Goal: Information Seeking & Learning: Learn about a topic

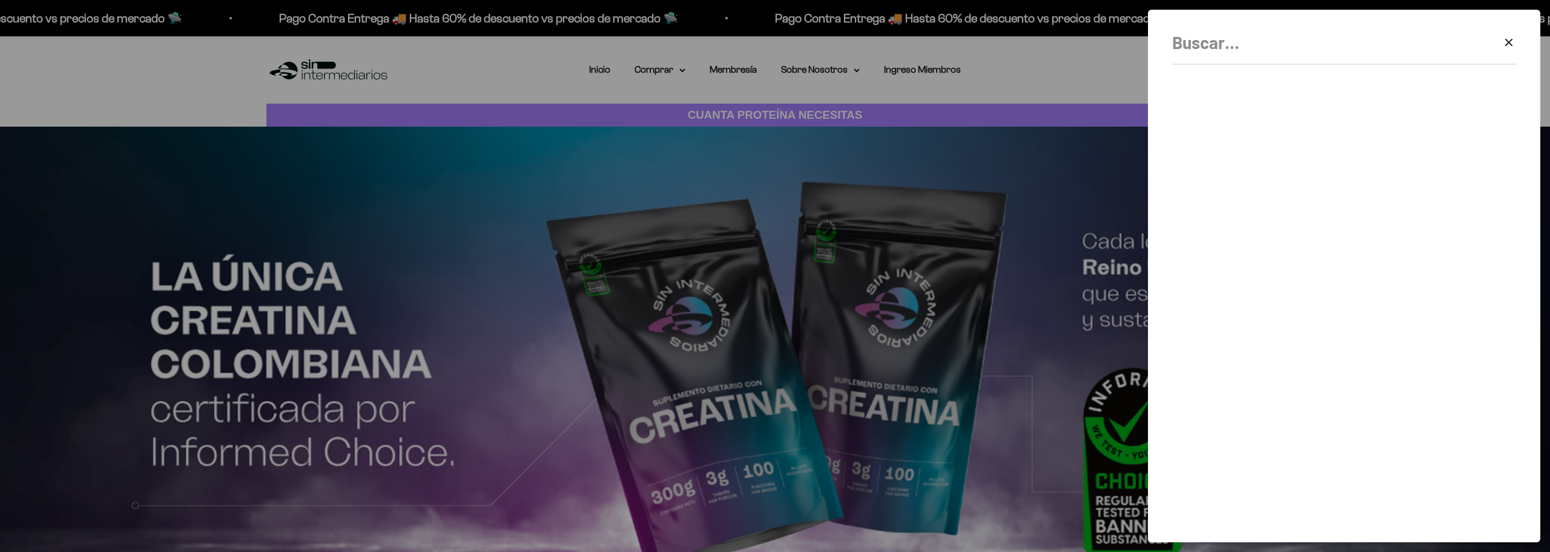
click at [1281, 52] on input "Buscar" at bounding box center [1313, 42] width 283 height 27
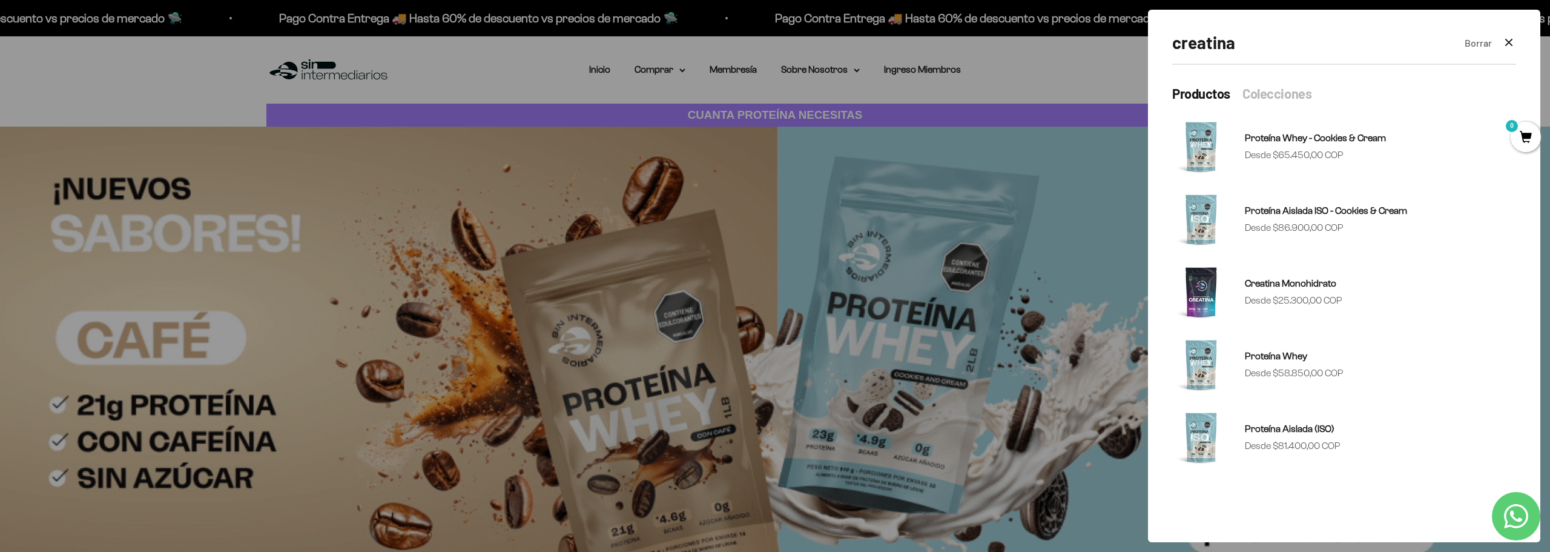
type input "creatina"
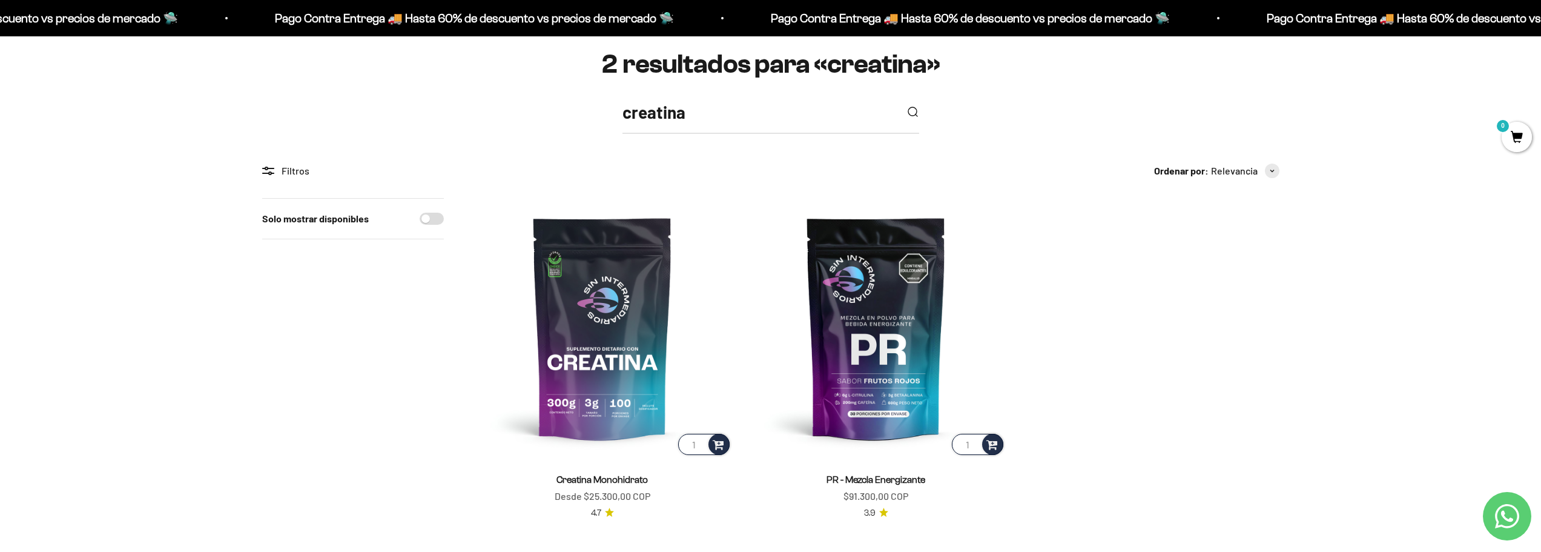
scroll to position [182, 0]
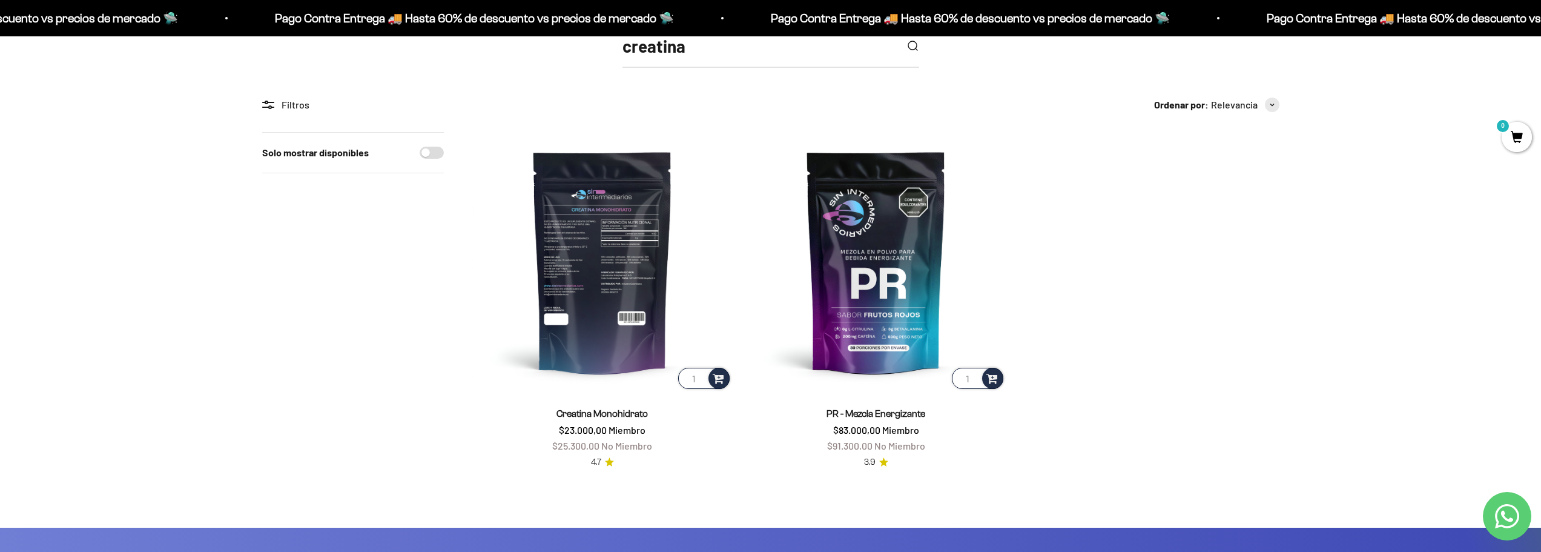
click at [592, 286] on img at bounding box center [602, 261] width 259 height 259
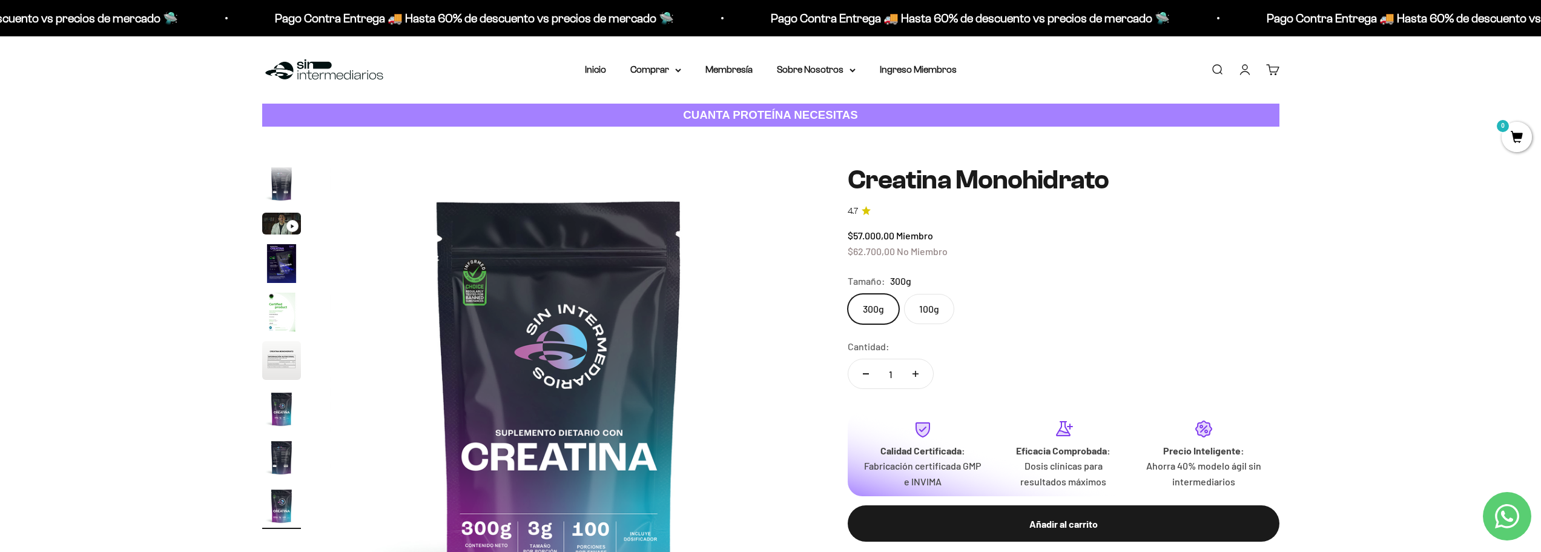
scroll to position [0, 3794]
click at [288, 357] on img "Ir al artículo 6" at bounding box center [281, 360] width 39 height 39
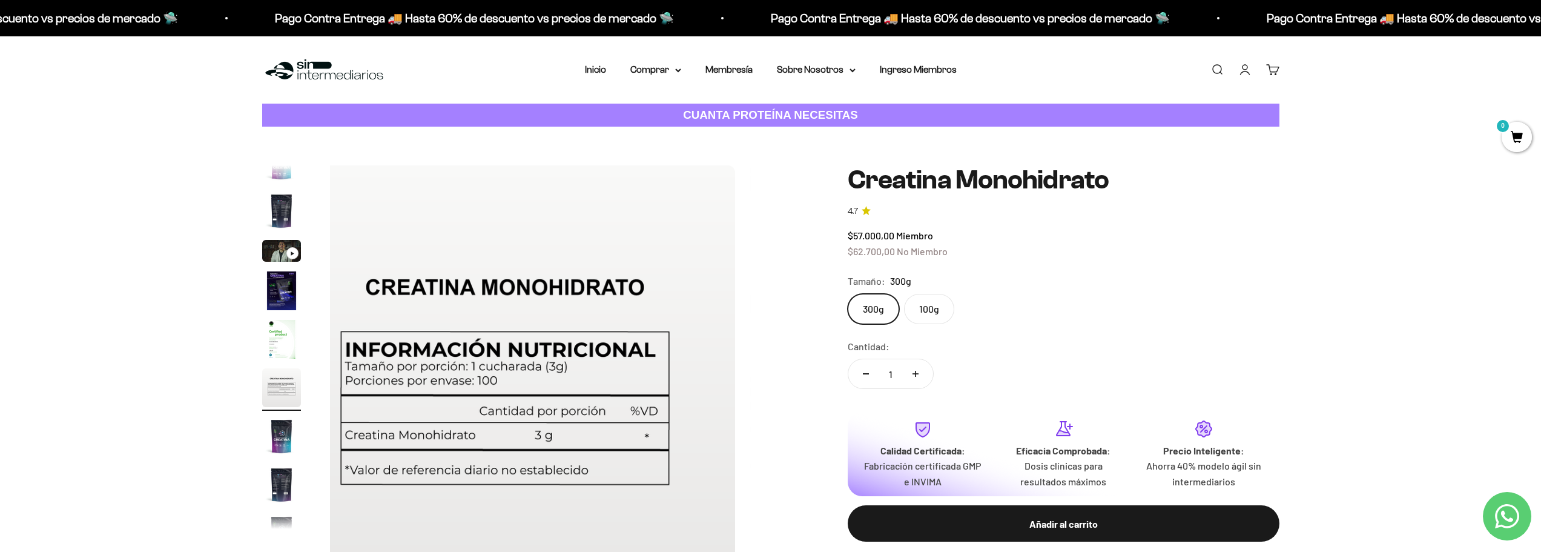
scroll to position [0, 2371]
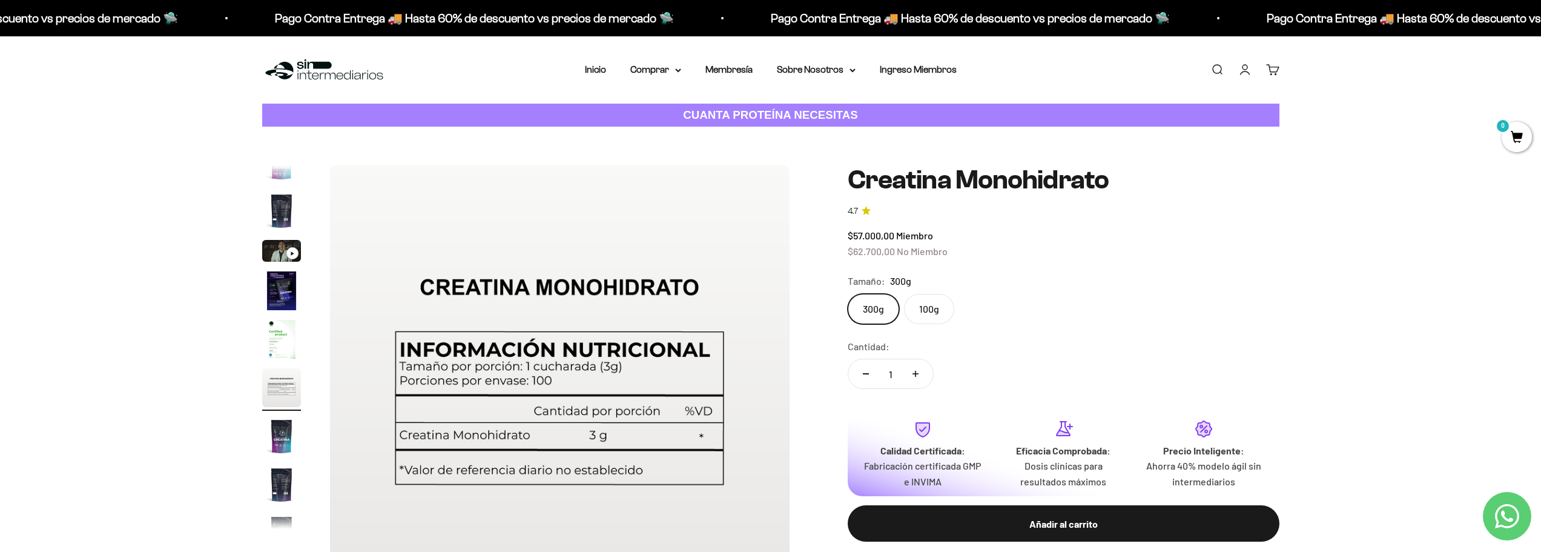
click at [391, 507] on img at bounding box center [559, 395] width 460 height 460
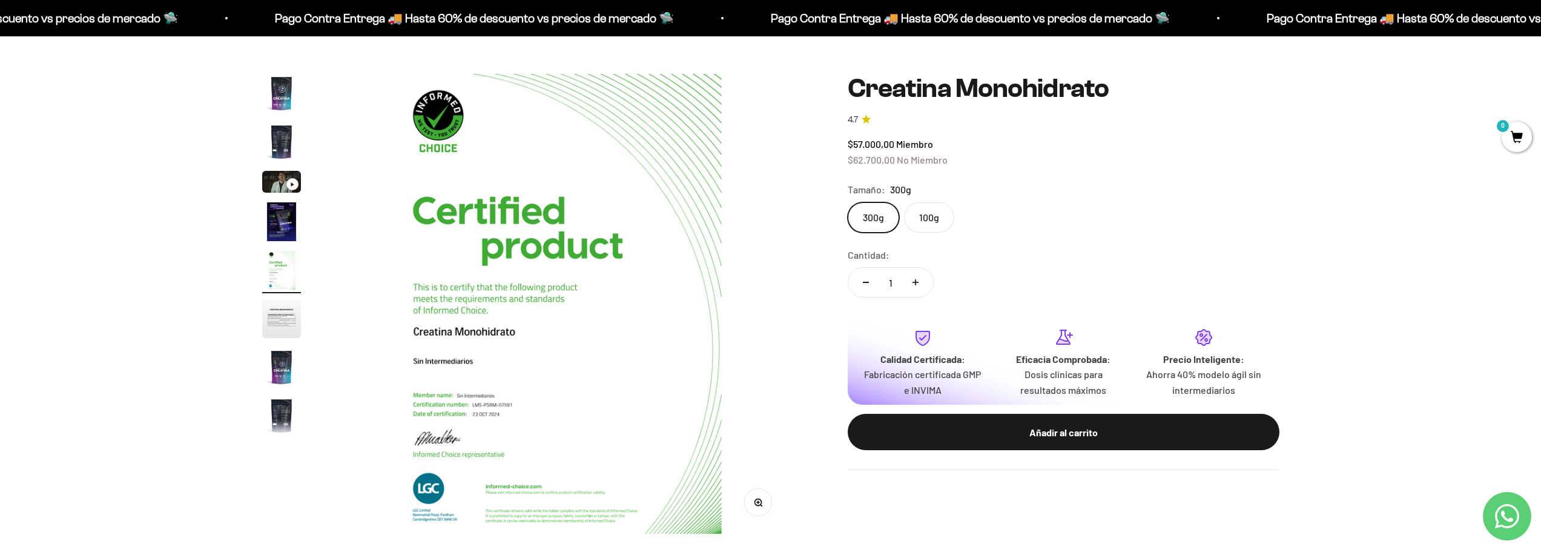
scroll to position [0, 0]
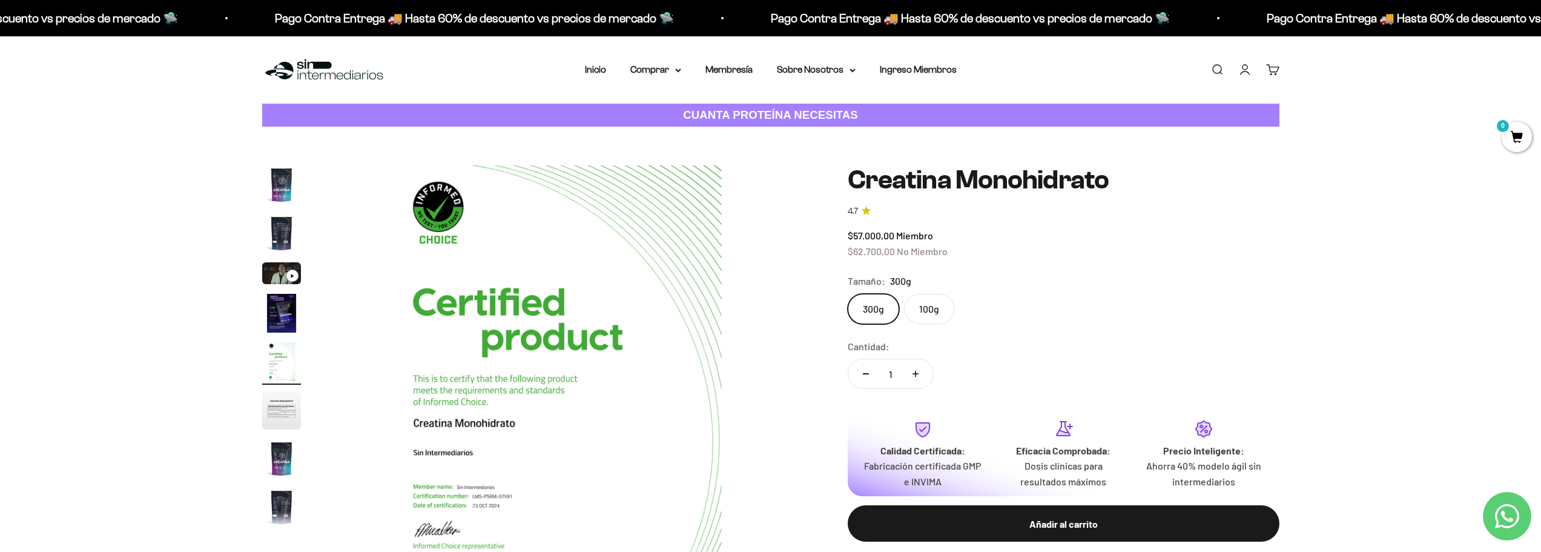
click at [925, 302] on label "100g" at bounding box center [929, 309] width 50 height 30
click at [848, 294] on input "100g" at bounding box center [847, 293] width 1 height 1
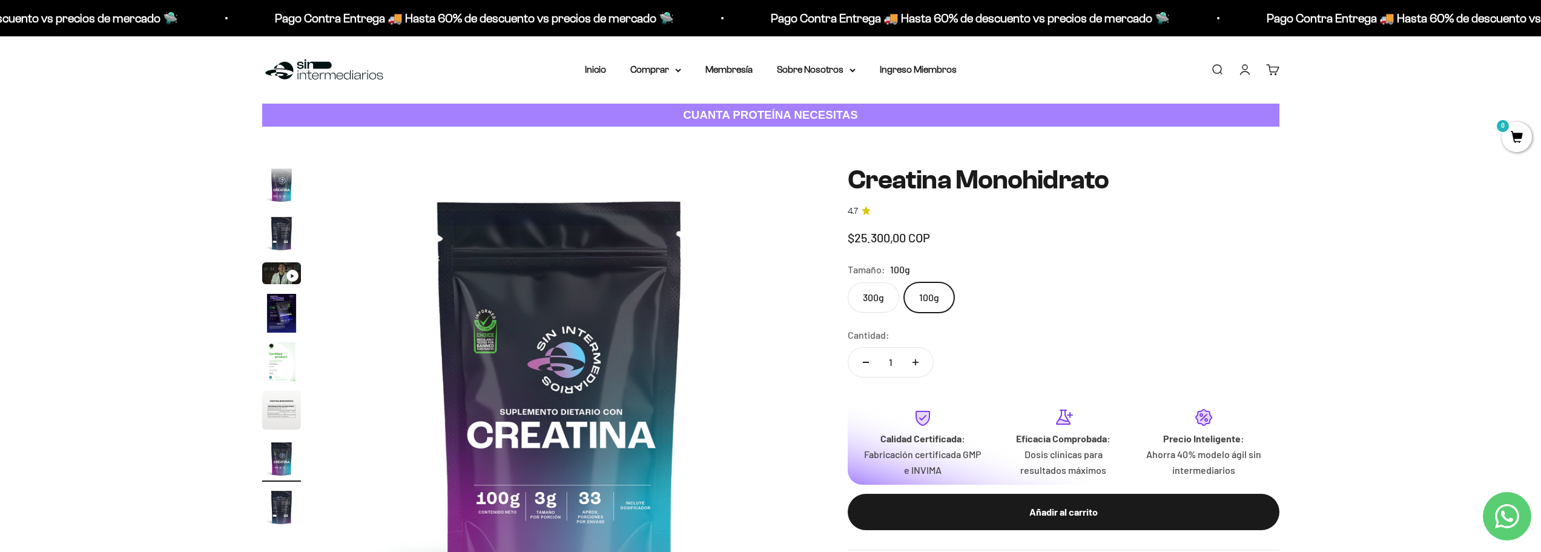
scroll to position [50, 0]
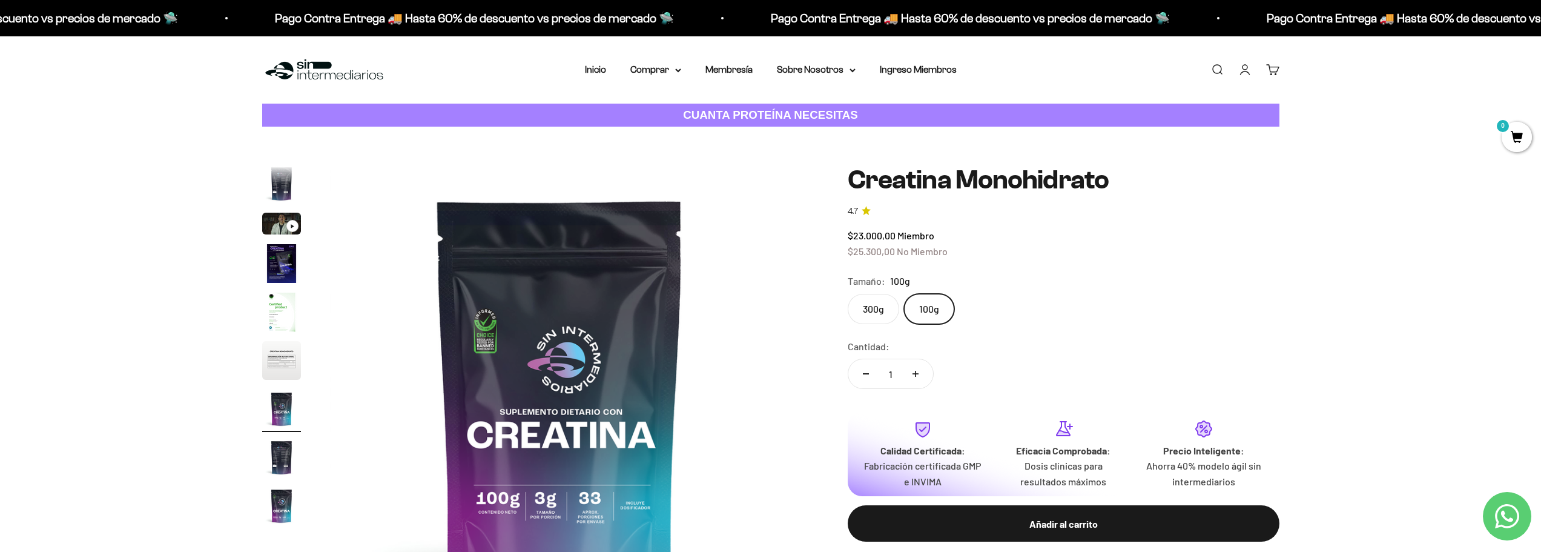
click at [869, 305] on label "300g" at bounding box center [873, 309] width 51 height 30
click at [848, 294] on input "300g" at bounding box center [847, 293] width 1 height 1
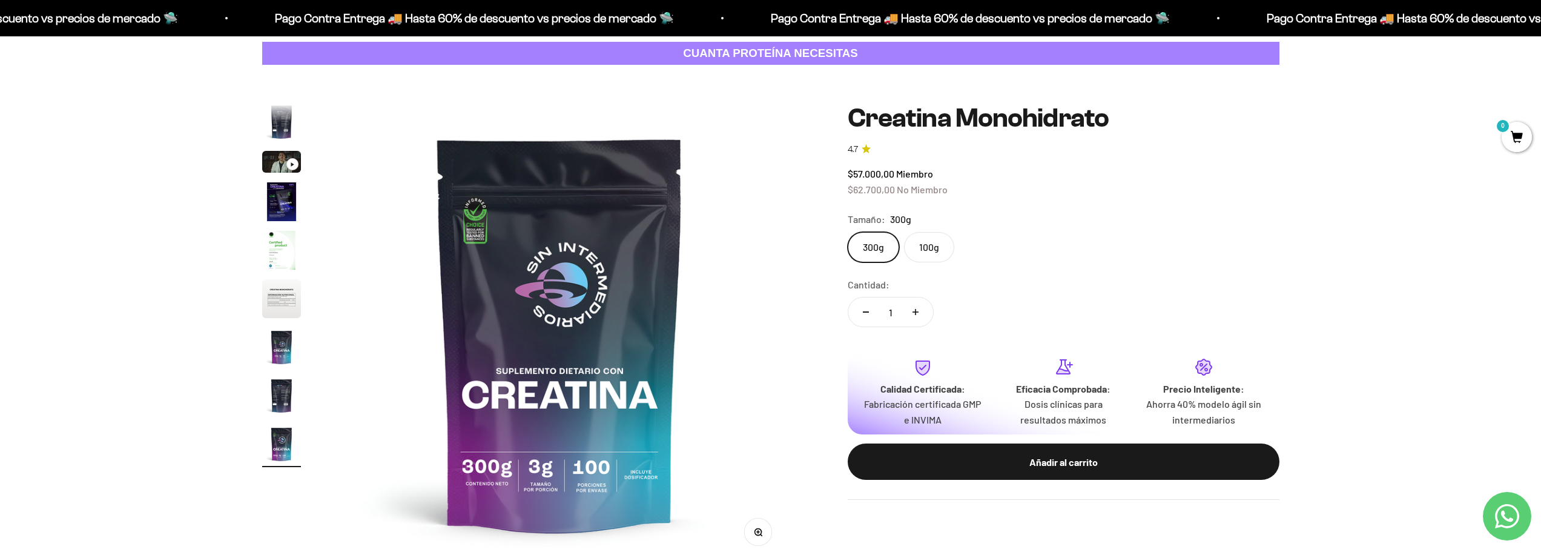
scroll to position [61, 0]
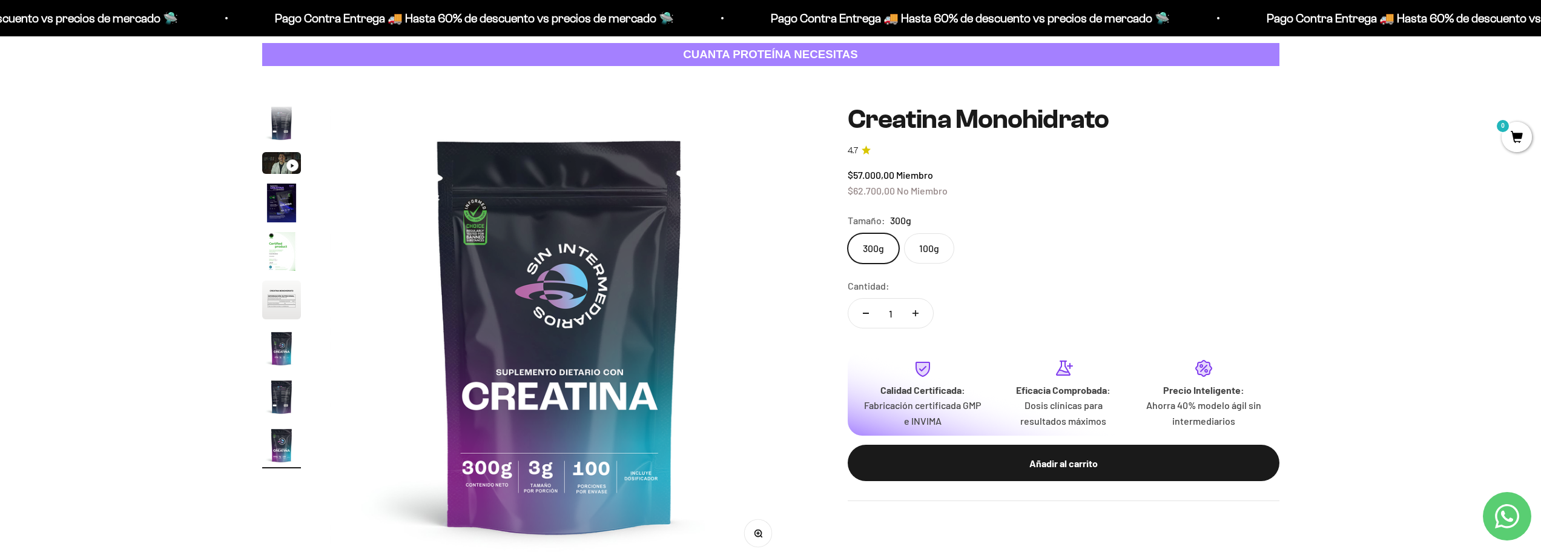
click at [283, 306] on img "Ir al artículo 6" at bounding box center [281, 299] width 39 height 39
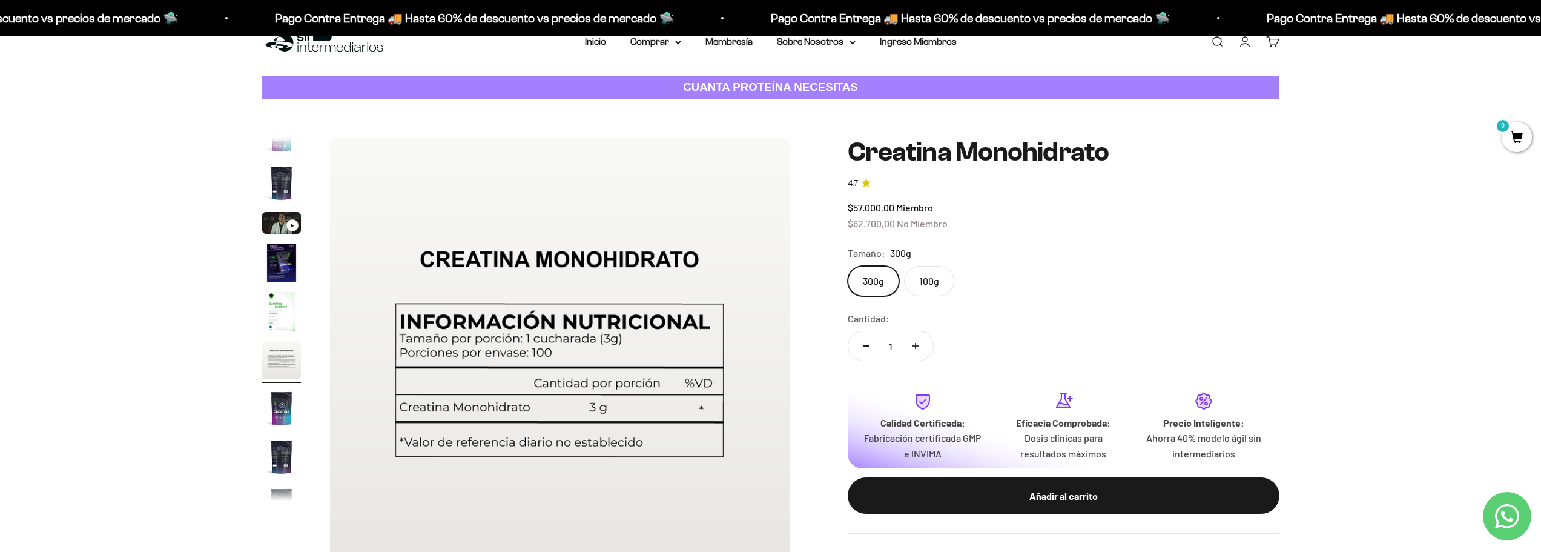
scroll to position [0, 0]
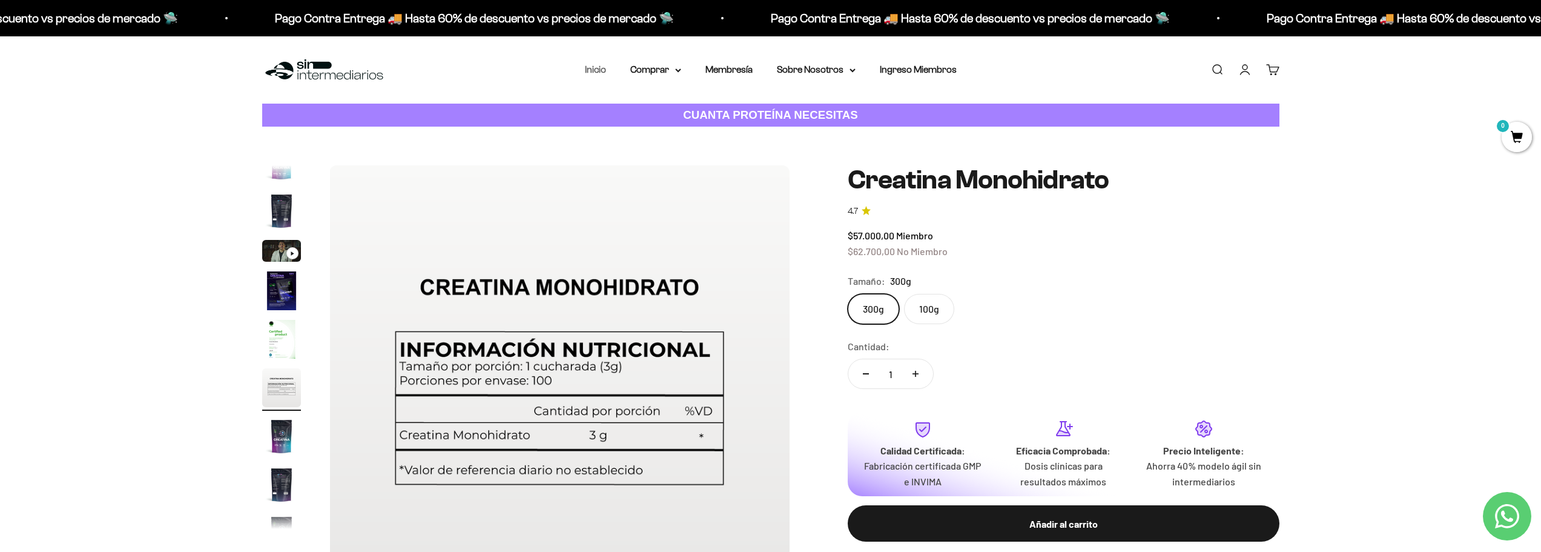
click at [604, 68] on link "Inicio" at bounding box center [595, 69] width 21 height 10
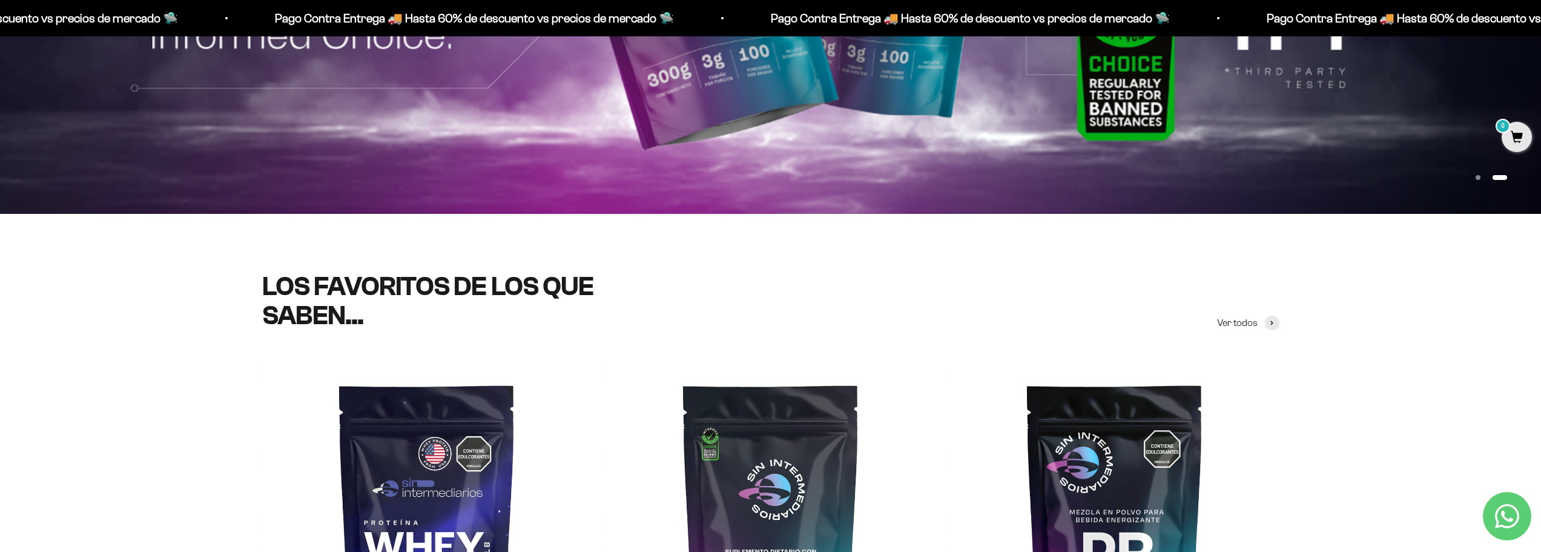
scroll to position [545, 0]
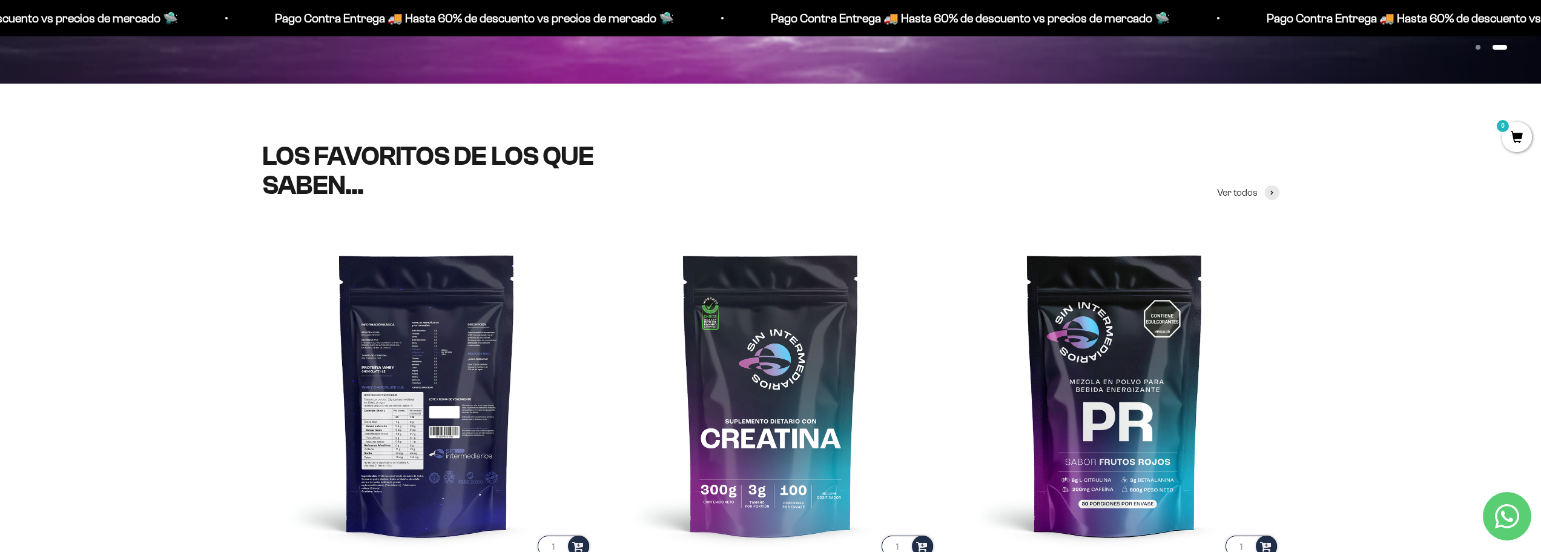
click at [404, 352] on img at bounding box center [426, 393] width 329 height 329
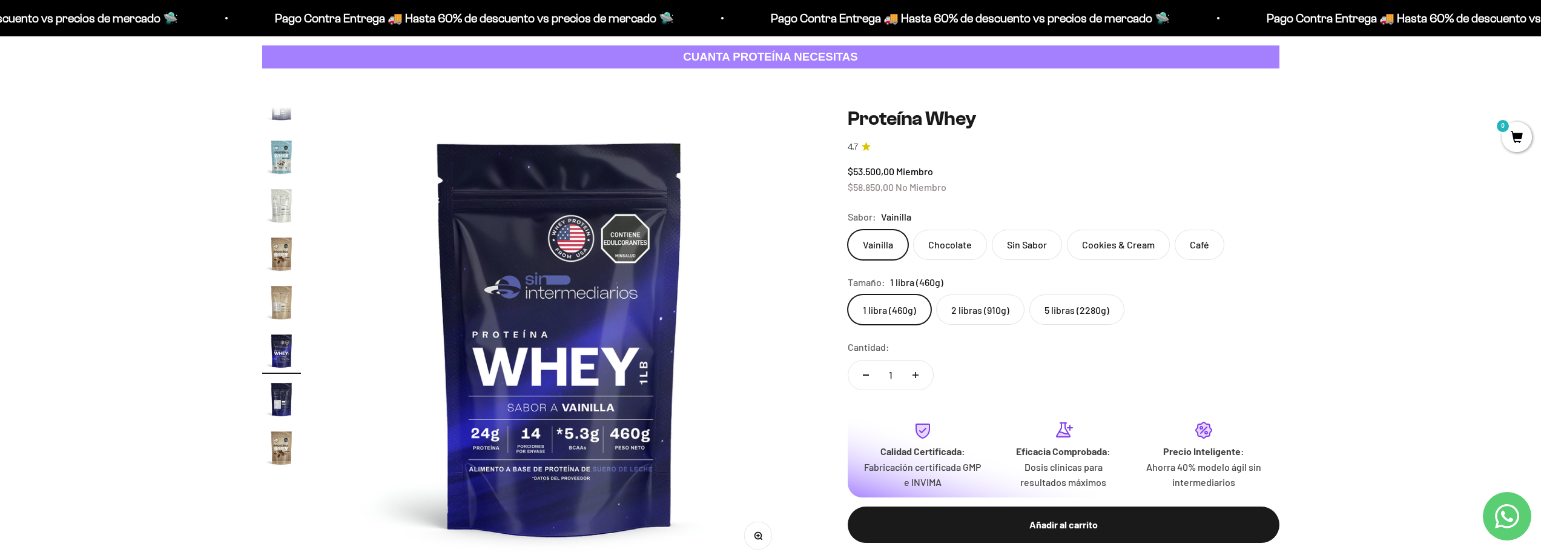
scroll to position [61, 0]
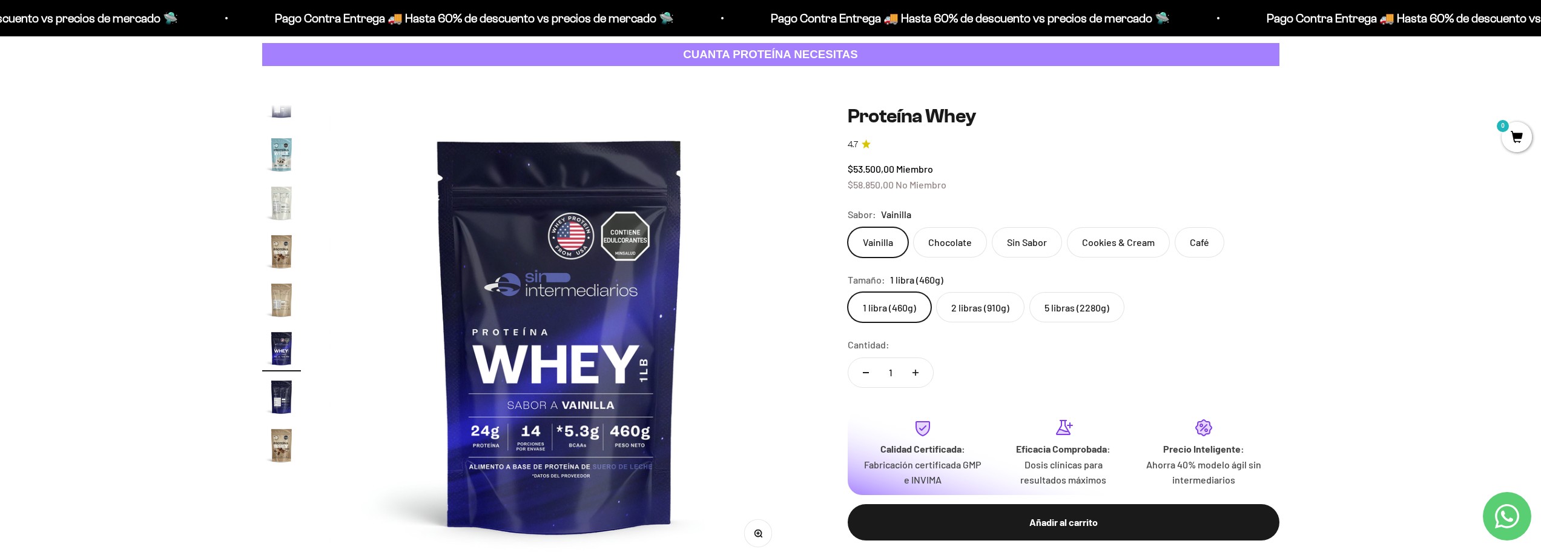
click at [1031, 240] on label "Sin Sabor" at bounding box center [1027, 242] width 70 height 30
click at [848, 227] on input "Sin Sabor" at bounding box center [847, 226] width 1 height 1
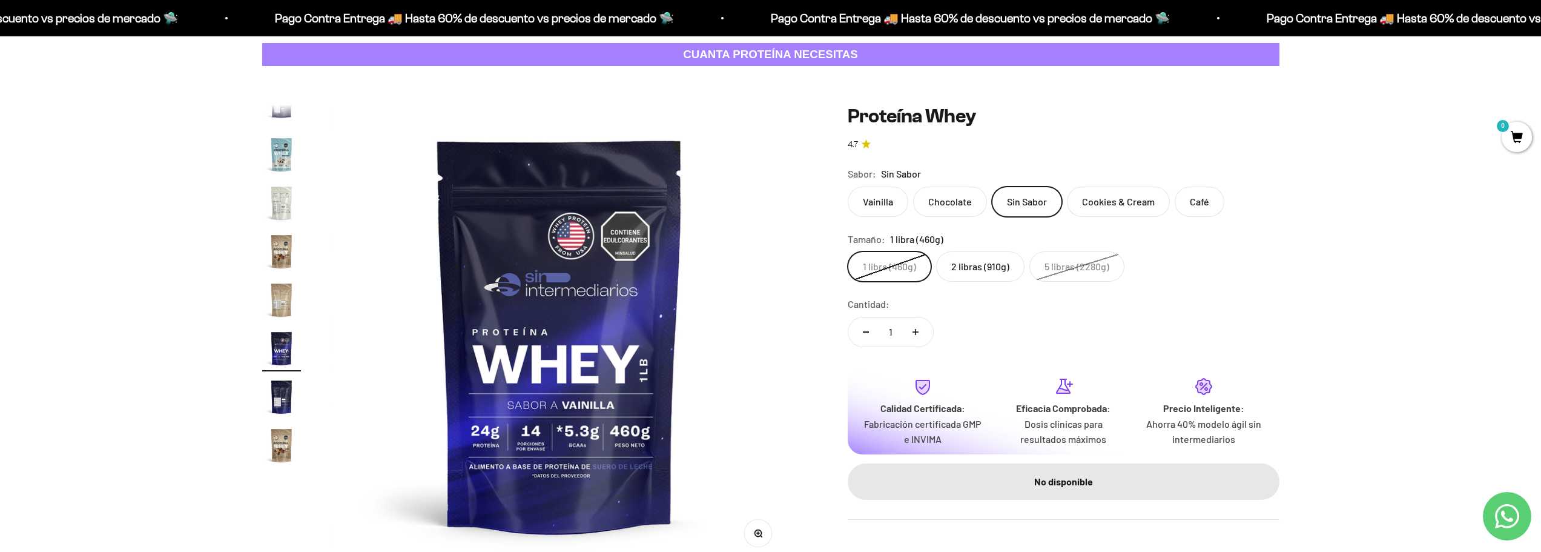
click at [892, 206] on label "Vainilla" at bounding box center [878, 201] width 61 height 30
click at [848, 186] on input "Vainilla" at bounding box center [847, 186] width 1 height 1
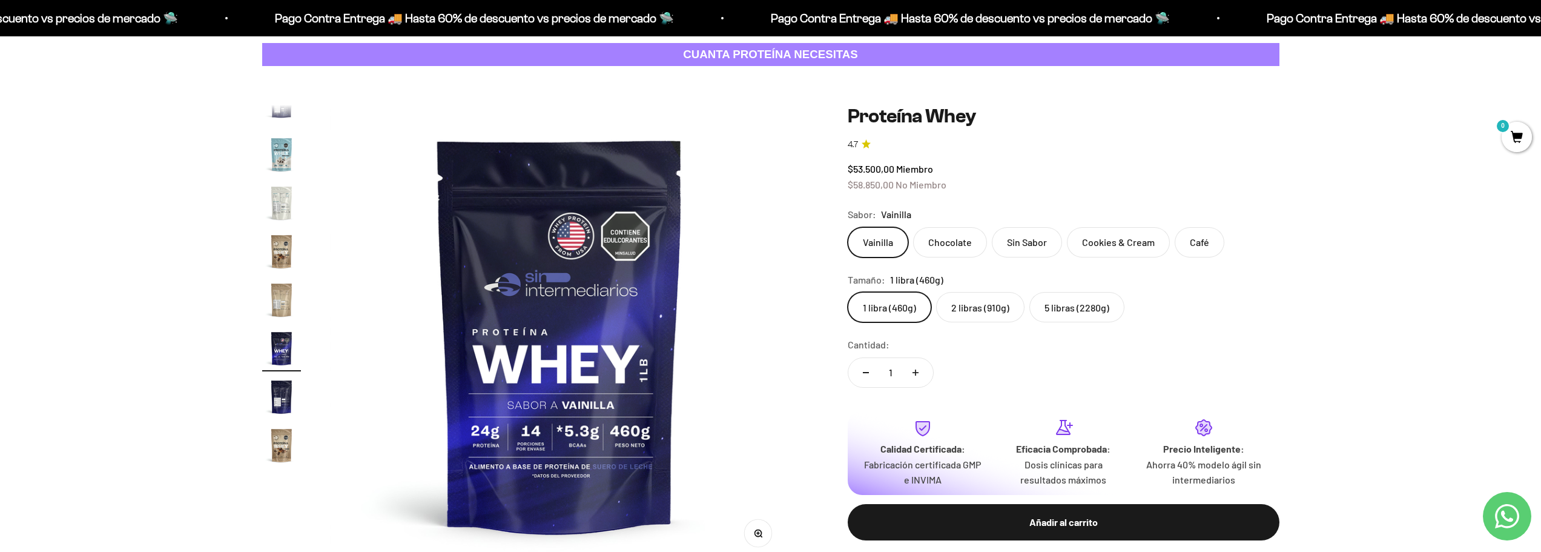
click at [1081, 312] on label "5 libras (2280g)" at bounding box center [1076, 307] width 95 height 30
click at [848, 292] on input "5 libras (2280g)" at bounding box center [847, 291] width 1 height 1
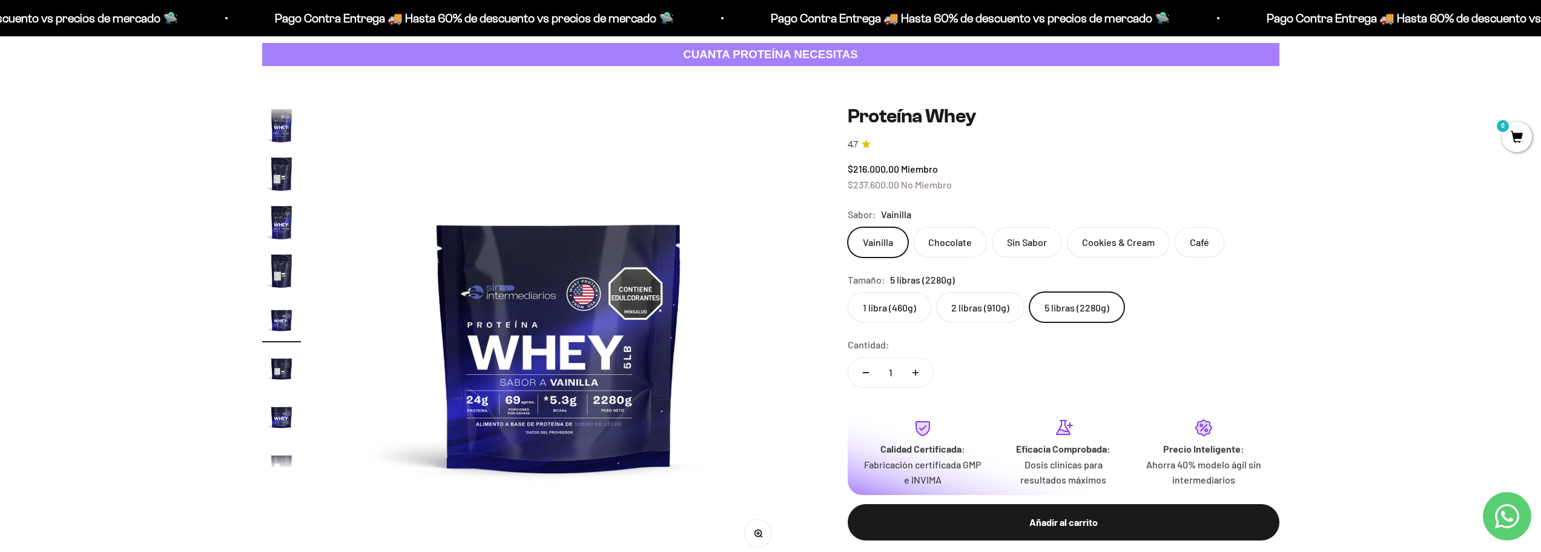
scroll to position [216, 0]
click at [963, 306] on label "2 libras (910g)" at bounding box center [980, 307] width 88 height 30
click at [848, 292] on input "2 libras (910g)" at bounding box center [847, 291] width 1 height 1
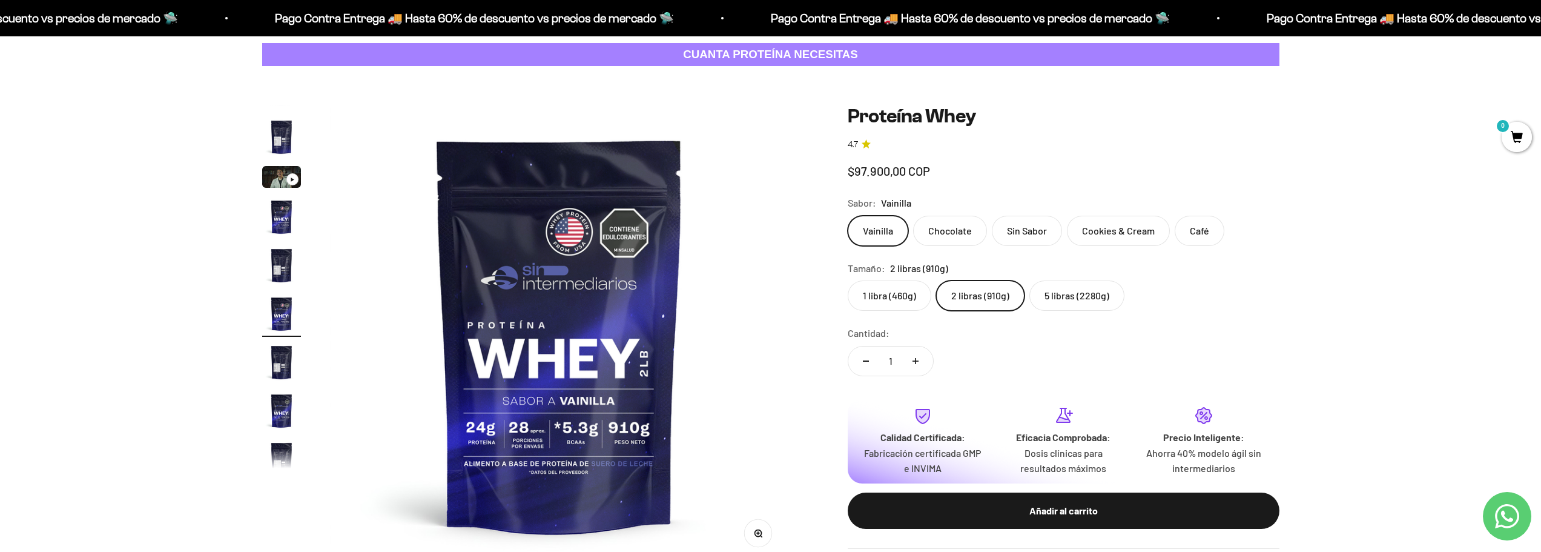
scroll to position [22, 0]
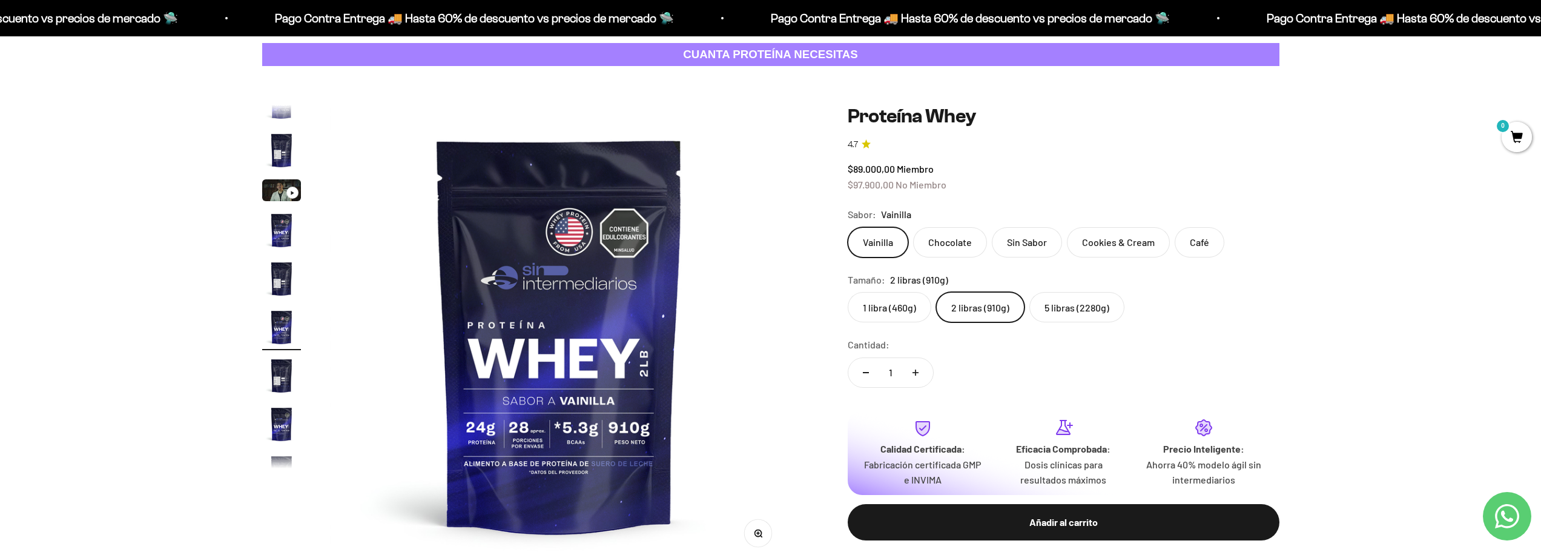
click at [1204, 249] on label "Café" at bounding box center [1200, 242] width 50 height 30
click at [848, 227] on input "Café" at bounding box center [847, 226] width 1 height 1
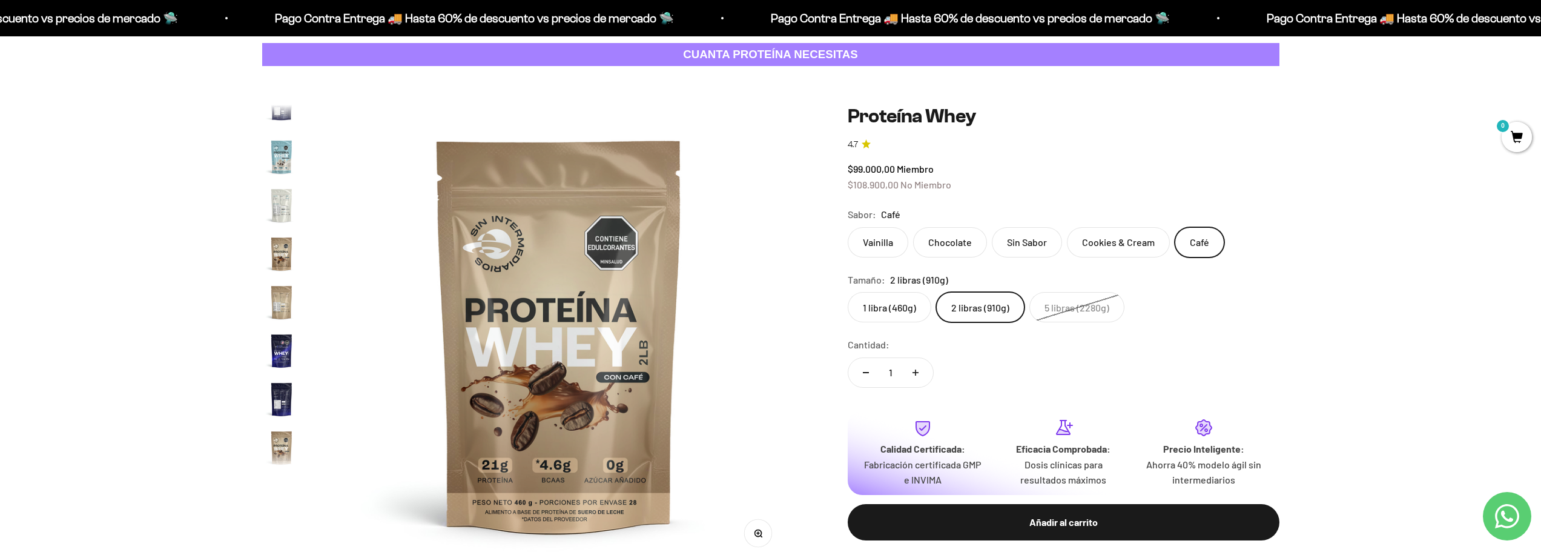
scroll to position [583, 0]
click at [964, 311] on label "2 libras (910g)" at bounding box center [980, 307] width 88 height 30
click at [848, 292] on input "2 libras (910g)" at bounding box center [847, 291] width 1 height 1
click at [1002, 316] on label "2 libras (910g)" at bounding box center [980, 307] width 88 height 30
click at [848, 292] on input "2 libras (910g)" at bounding box center [847, 291] width 1 height 1
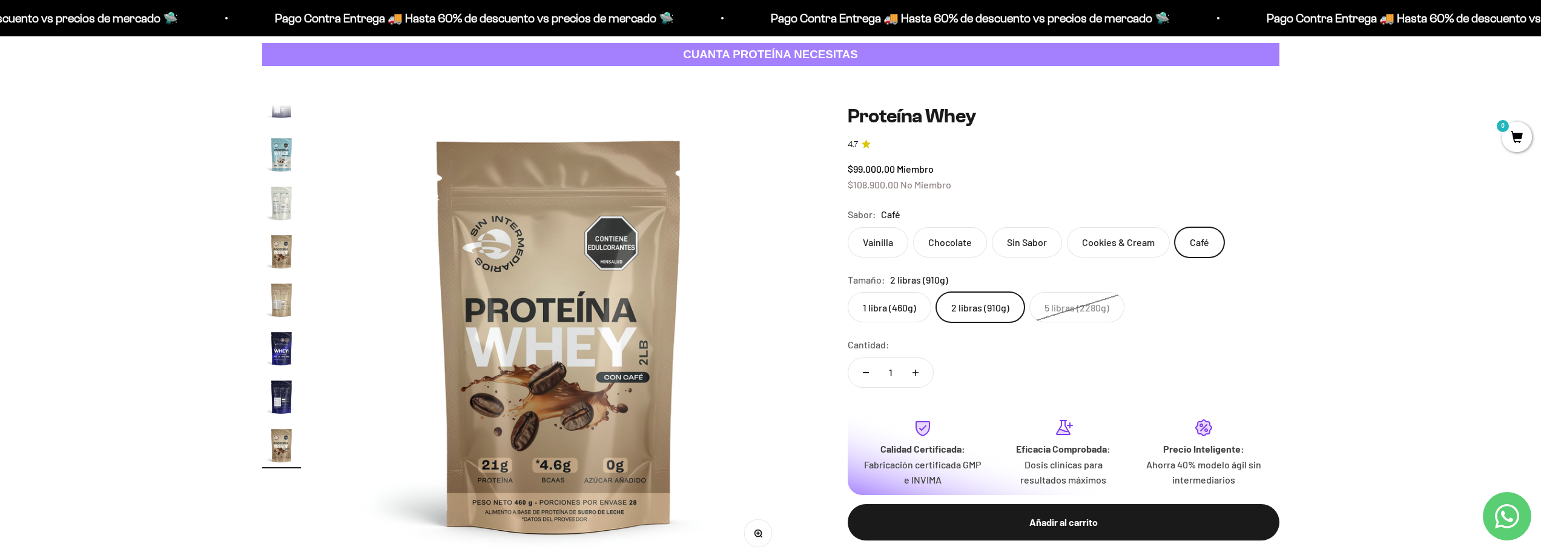
click at [1094, 249] on label "Cookies & Cream" at bounding box center [1118, 242] width 103 height 30
click at [848, 227] on input "Cookies & Cream" at bounding box center [847, 226] width 1 height 1
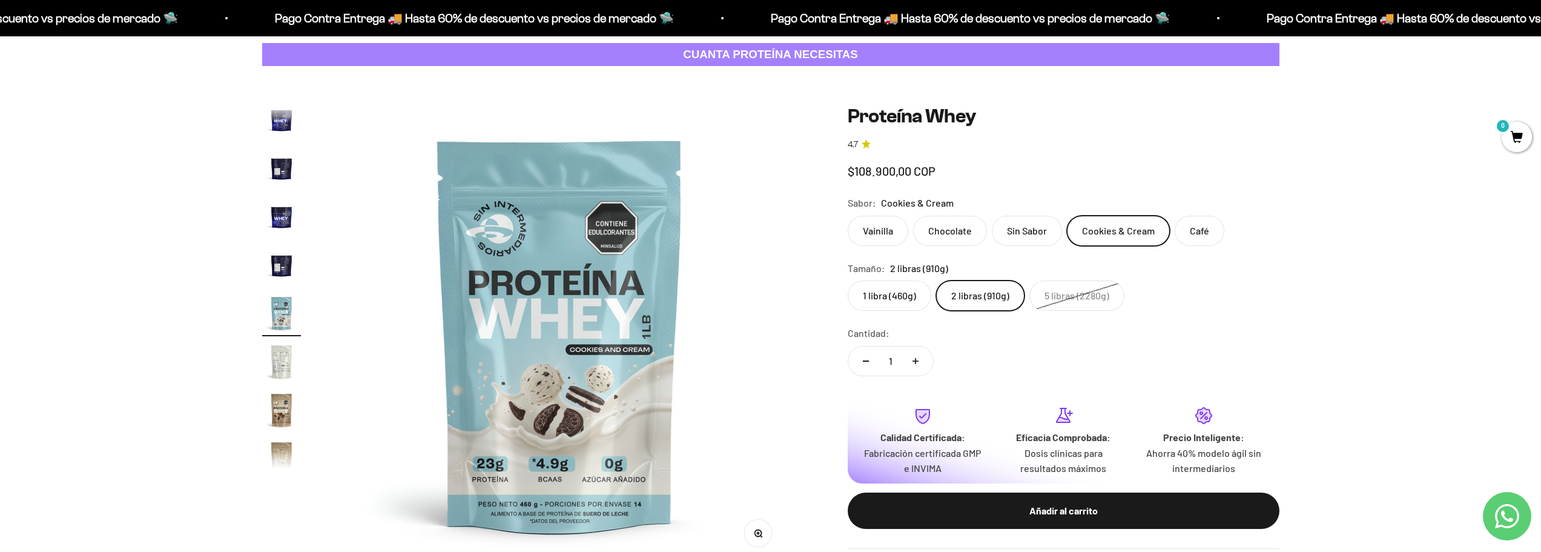
scroll to position [410, 0]
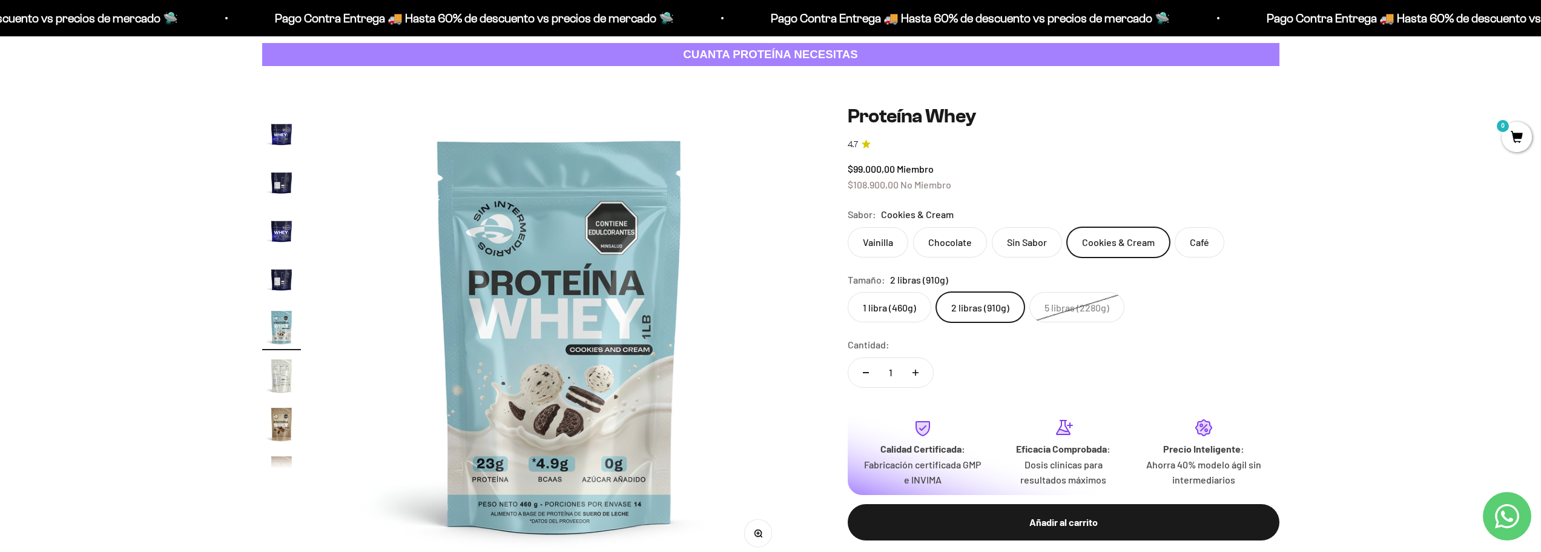
click at [981, 317] on label "2 libras (910g)" at bounding box center [980, 307] width 88 height 30
click at [848, 292] on input "2 libras (910g)" at bounding box center [847, 291] width 1 height 1
click at [1196, 237] on label "Café" at bounding box center [1200, 242] width 50 height 30
click at [848, 227] on input "Café" at bounding box center [847, 226] width 1 height 1
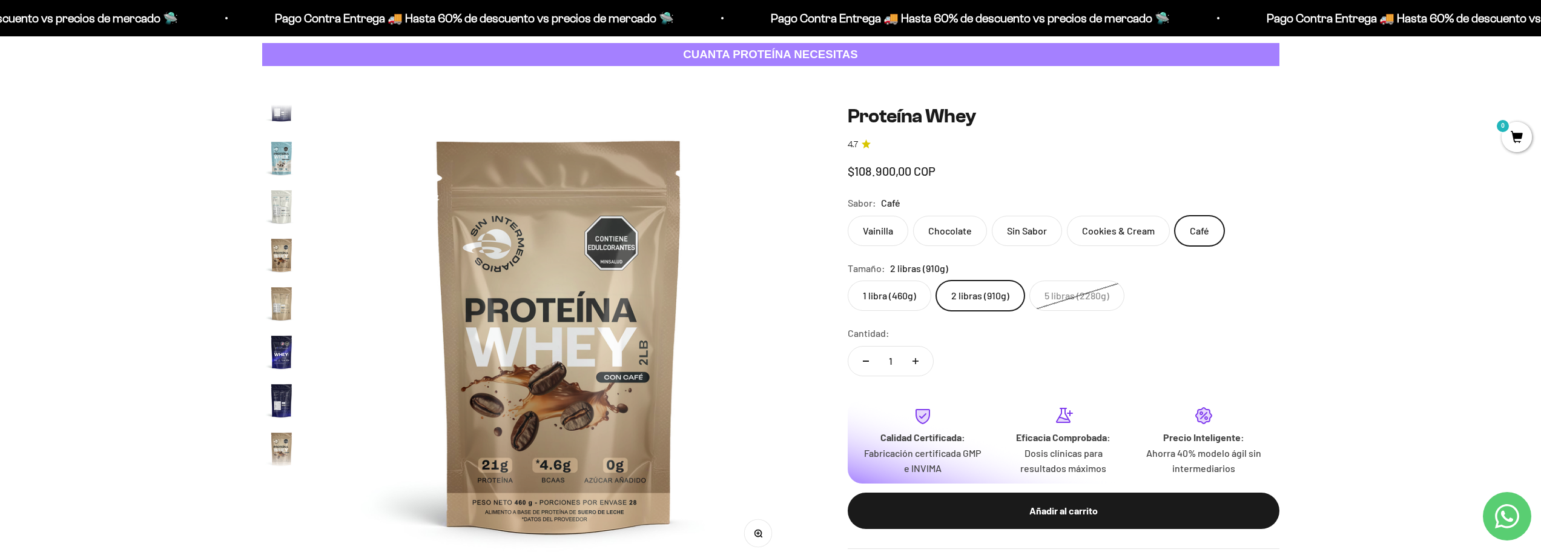
scroll to position [583, 0]
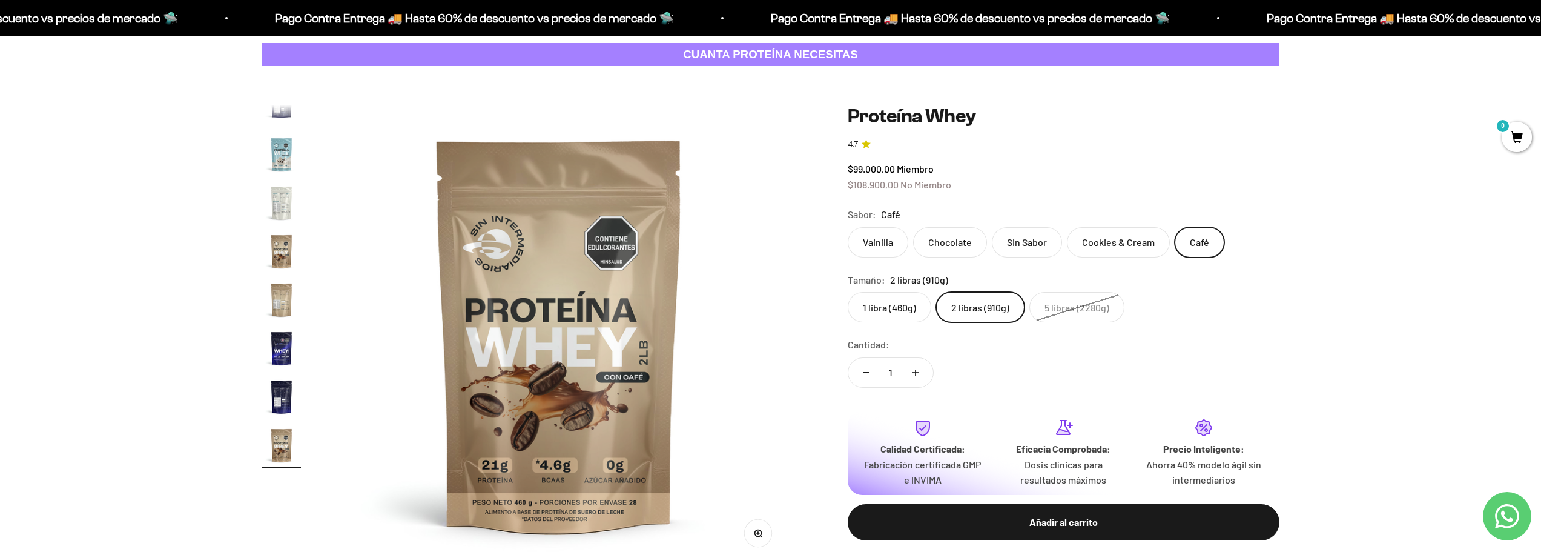
click at [1120, 245] on label "Cookies & Cream" at bounding box center [1118, 242] width 103 height 30
click at [848, 227] on input "Cookies & Cream" at bounding box center [847, 226] width 1 height 1
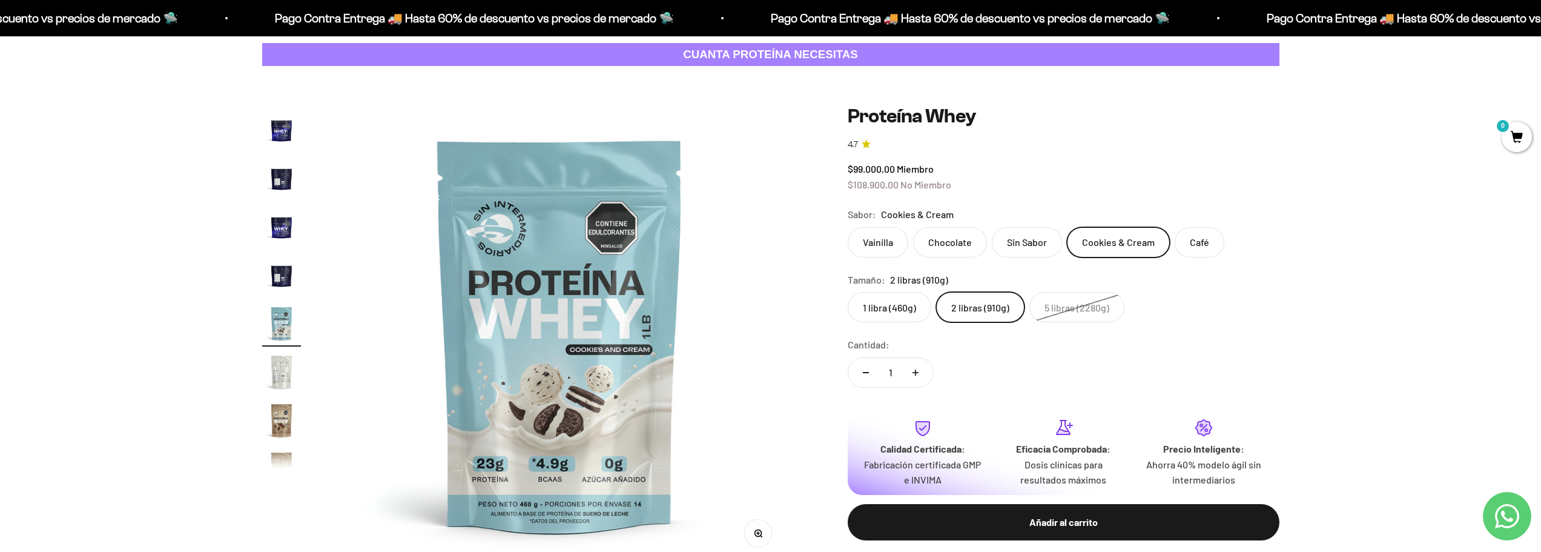
scroll to position [410, 0]
click at [1035, 250] on label "Sin Sabor" at bounding box center [1027, 242] width 70 height 30
click at [848, 227] on input "Sin Sabor" at bounding box center [847, 226] width 1 height 1
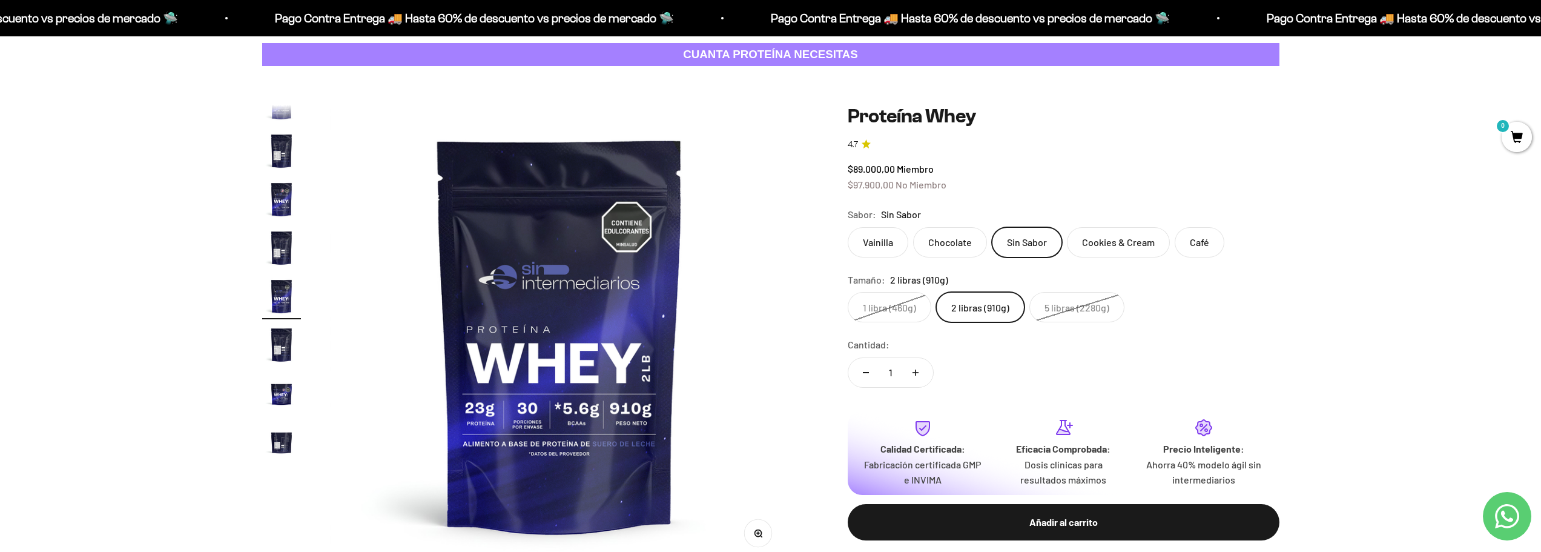
scroll to position [119, 0]
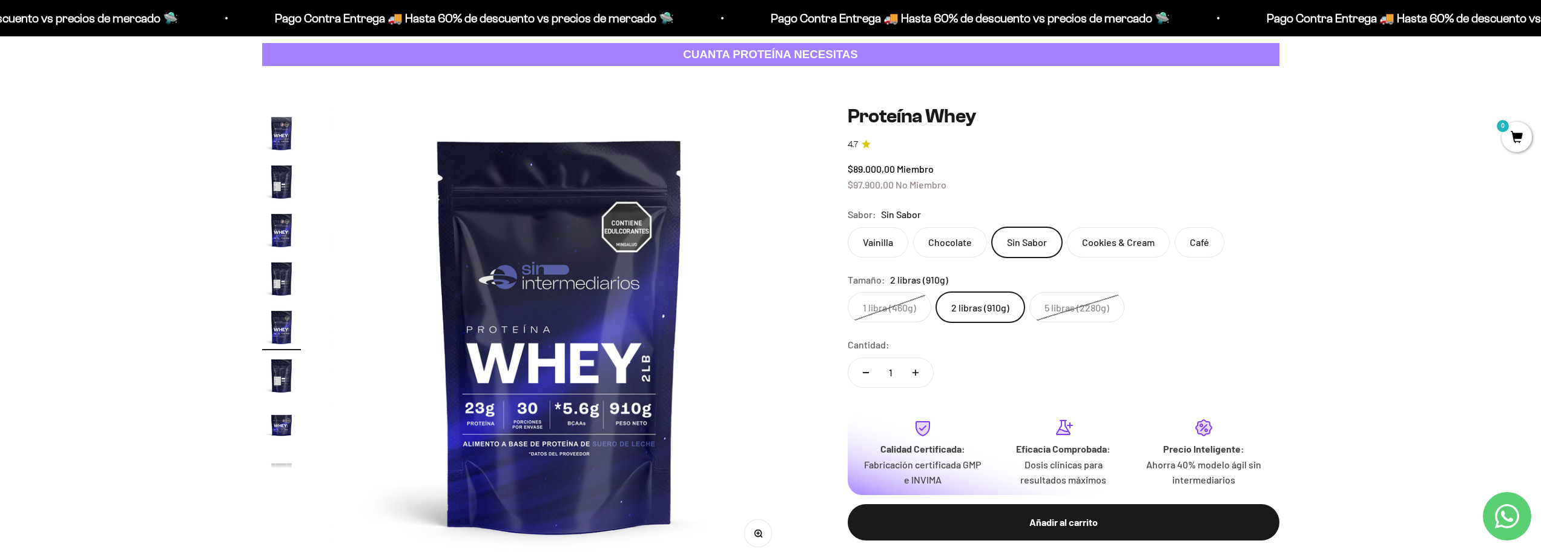
click at [936, 248] on label "Chocolate" at bounding box center [950, 242] width 74 height 30
click at [848, 227] on input "Chocolate" at bounding box center [847, 226] width 1 height 1
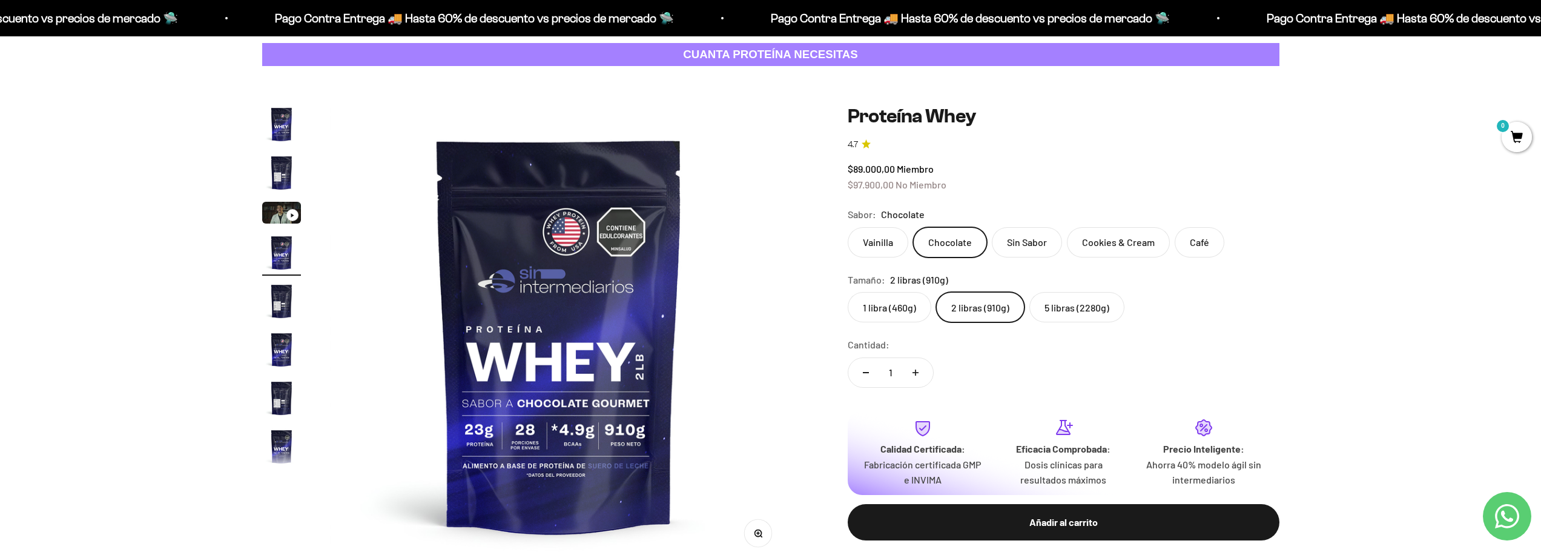
click at [888, 249] on label "Vainilla" at bounding box center [878, 242] width 61 height 30
click at [848, 227] on input "Vainilla" at bounding box center [847, 226] width 1 height 1
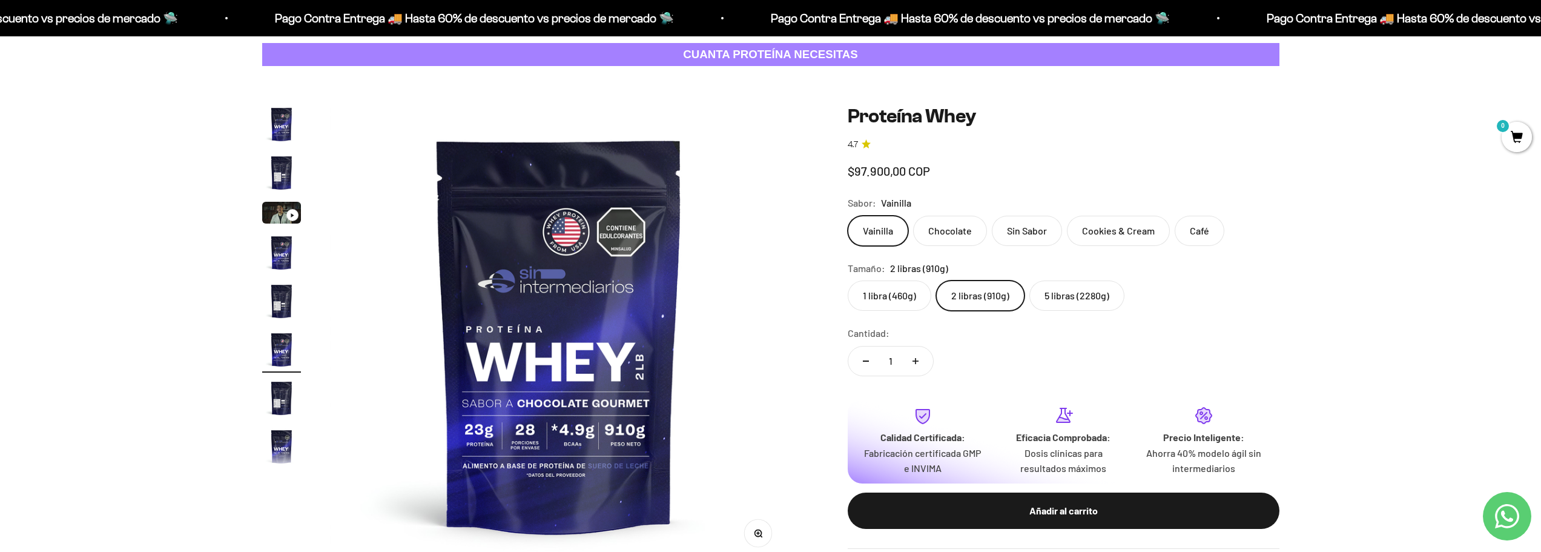
scroll to position [22, 0]
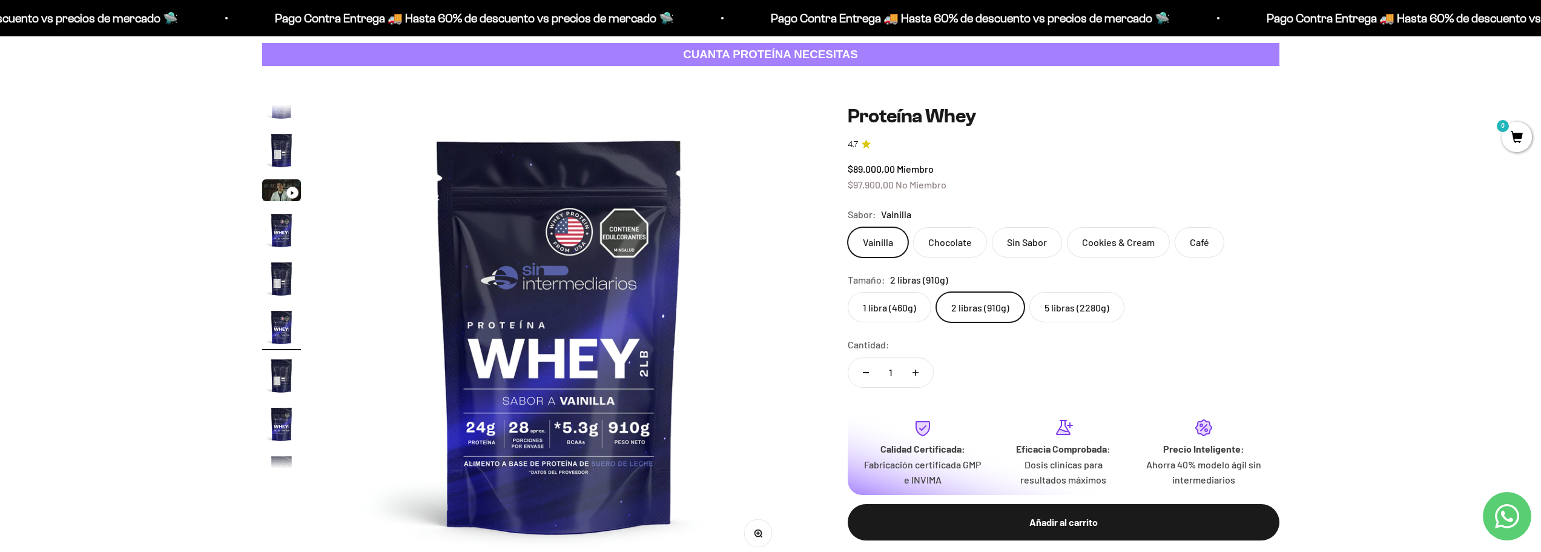
click at [1193, 238] on label "Café" at bounding box center [1200, 242] width 50 height 30
click at [848, 227] on input "Café" at bounding box center [847, 226] width 1 height 1
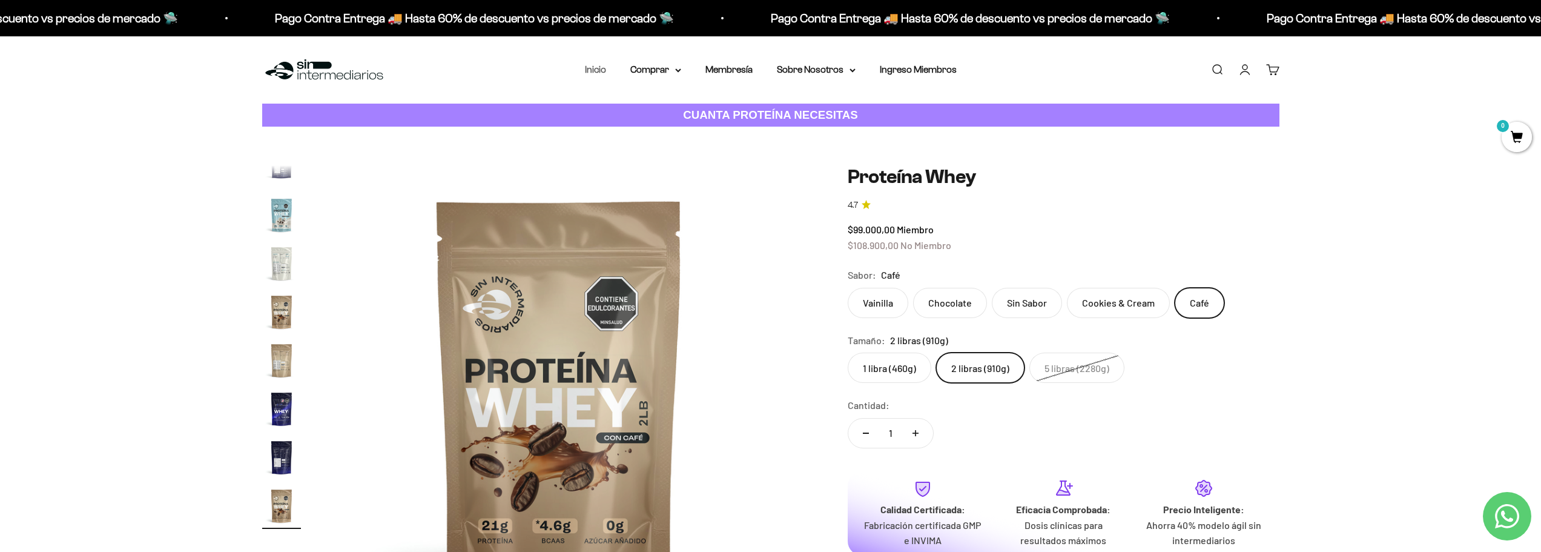
click at [598, 73] on link "Inicio" at bounding box center [595, 69] width 21 height 10
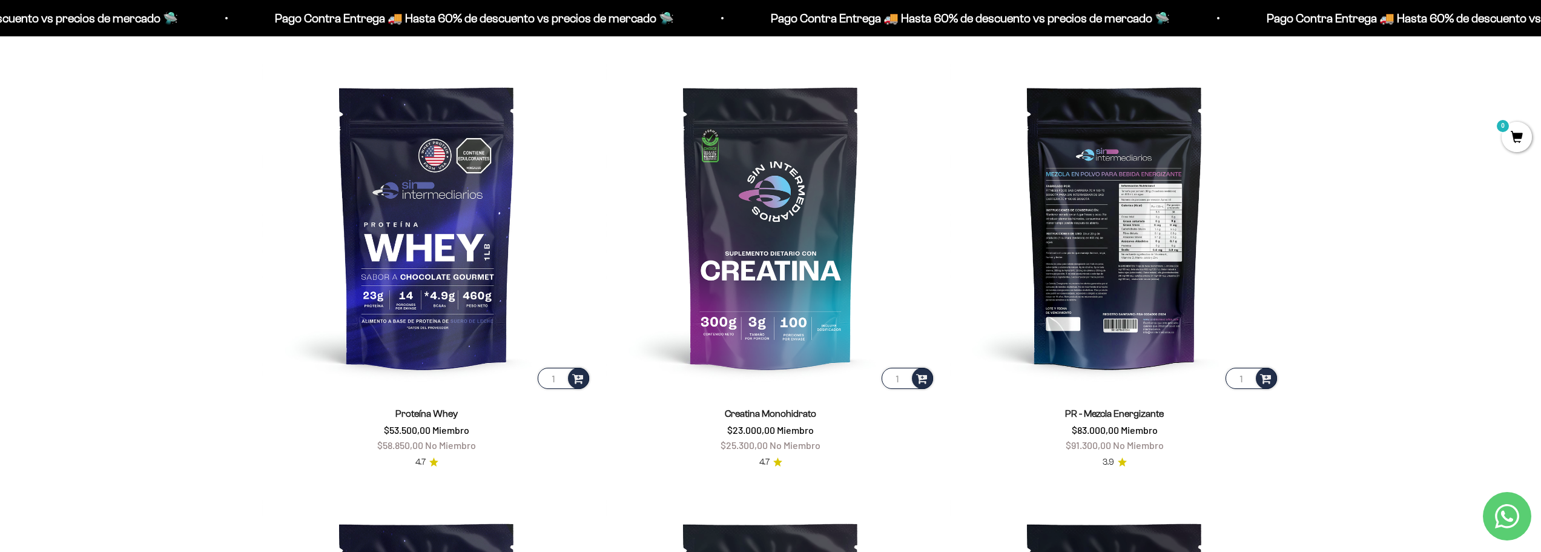
scroll to position [727, 0]
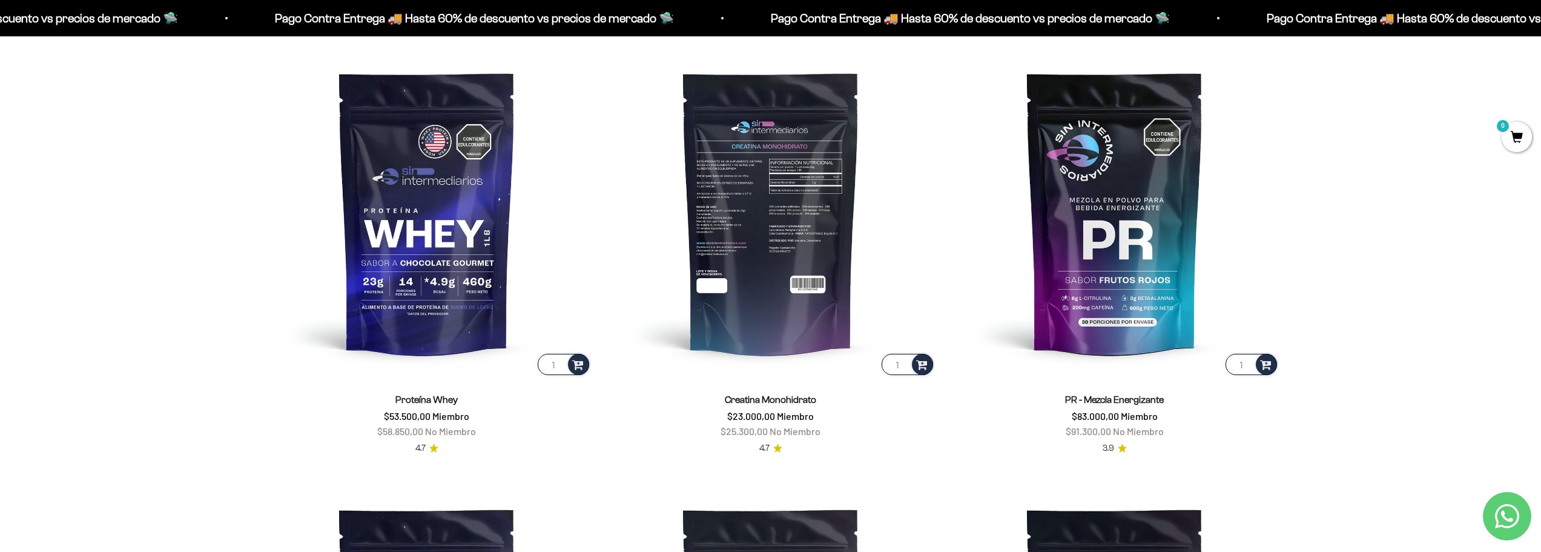
click at [856, 278] on img at bounding box center [770, 212] width 329 height 329
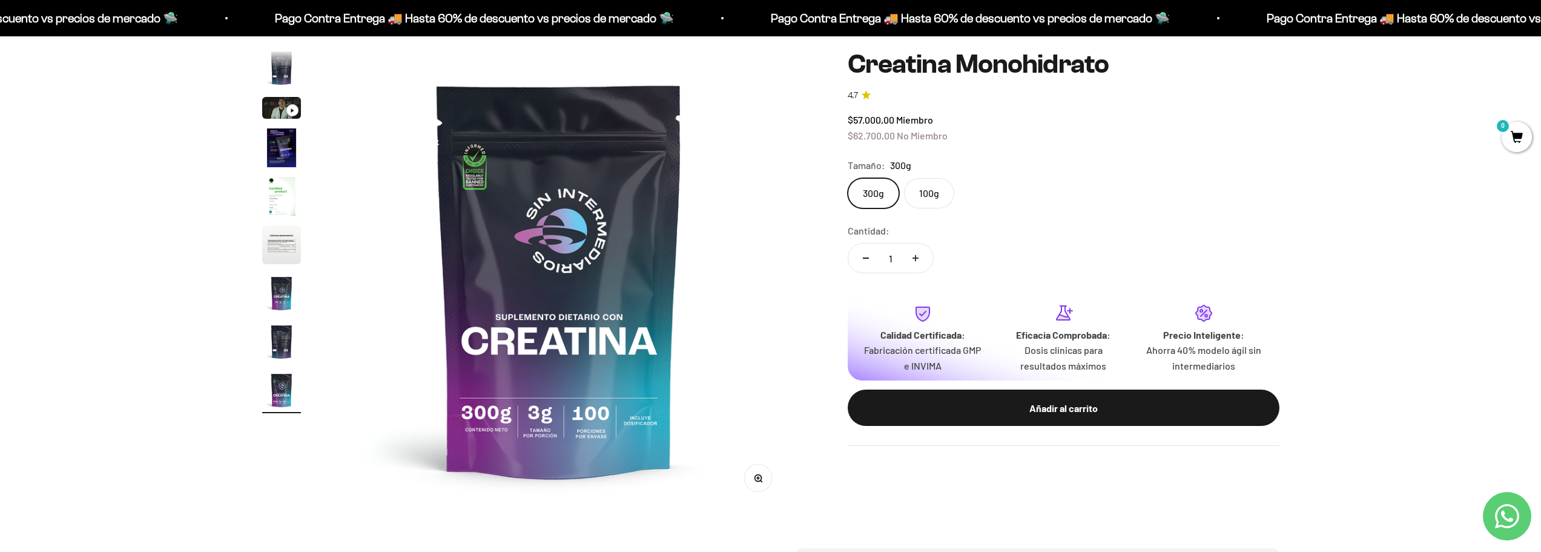
scroll to position [121, 0]
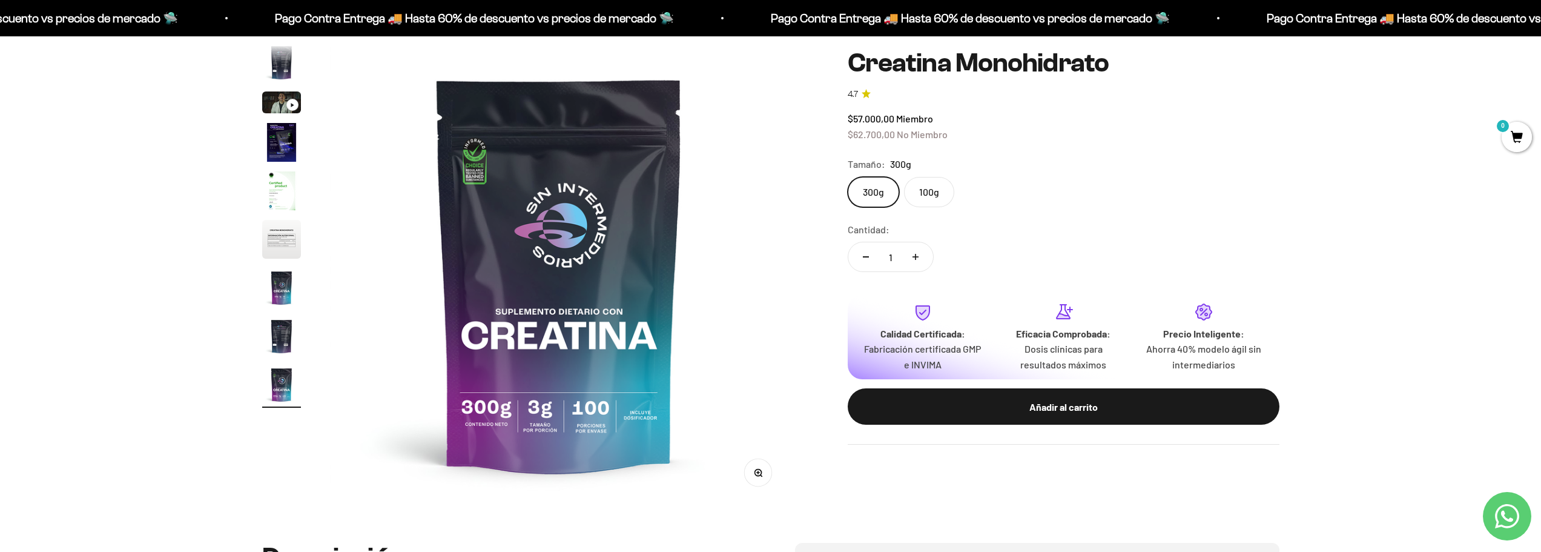
click at [925, 194] on label "100g" at bounding box center [929, 192] width 50 height 30
click at [848, 177] on input "100g" at bounding box center [847, 176] width 1 height 1
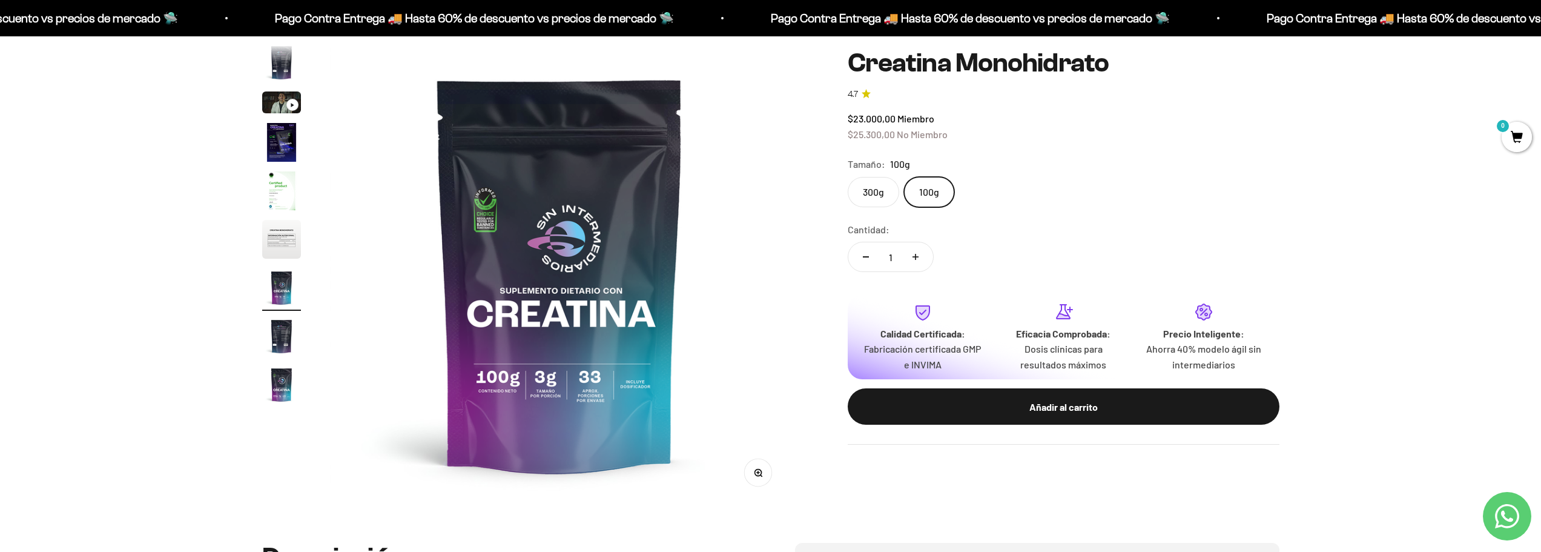
click at [283, 202] on img "Ir al artículo 5" at bounding box center [281, 190] width 39 height 39
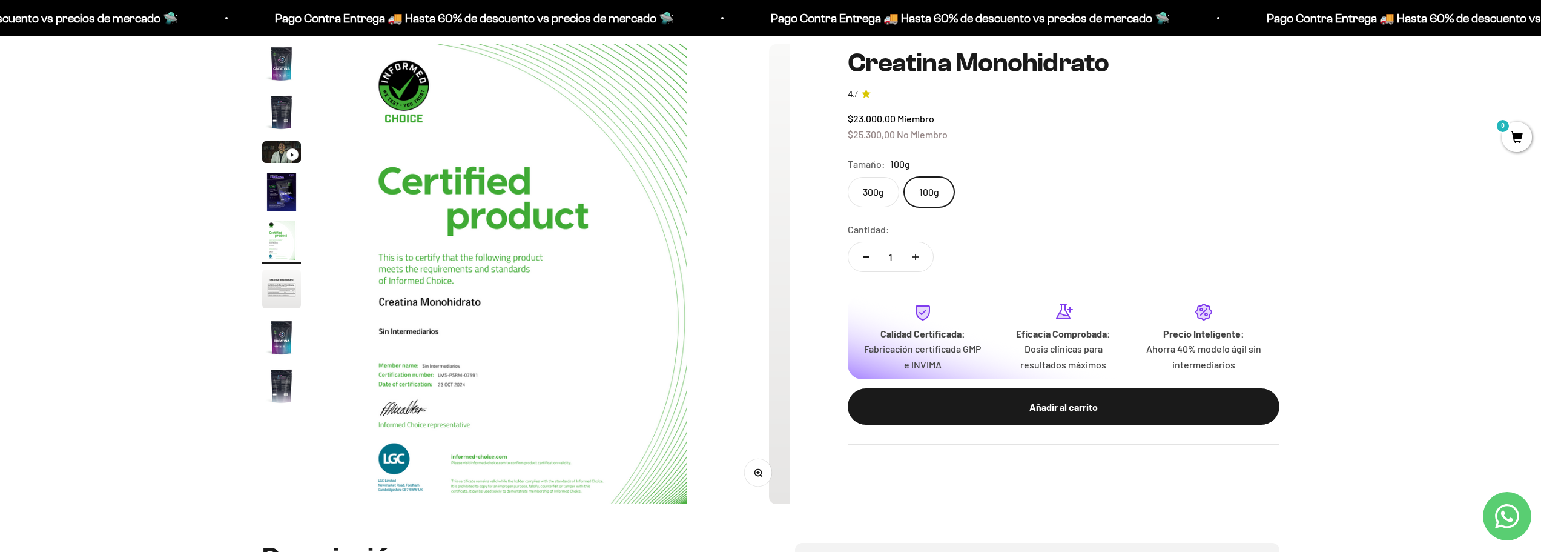
scroll to position [0, 1897]
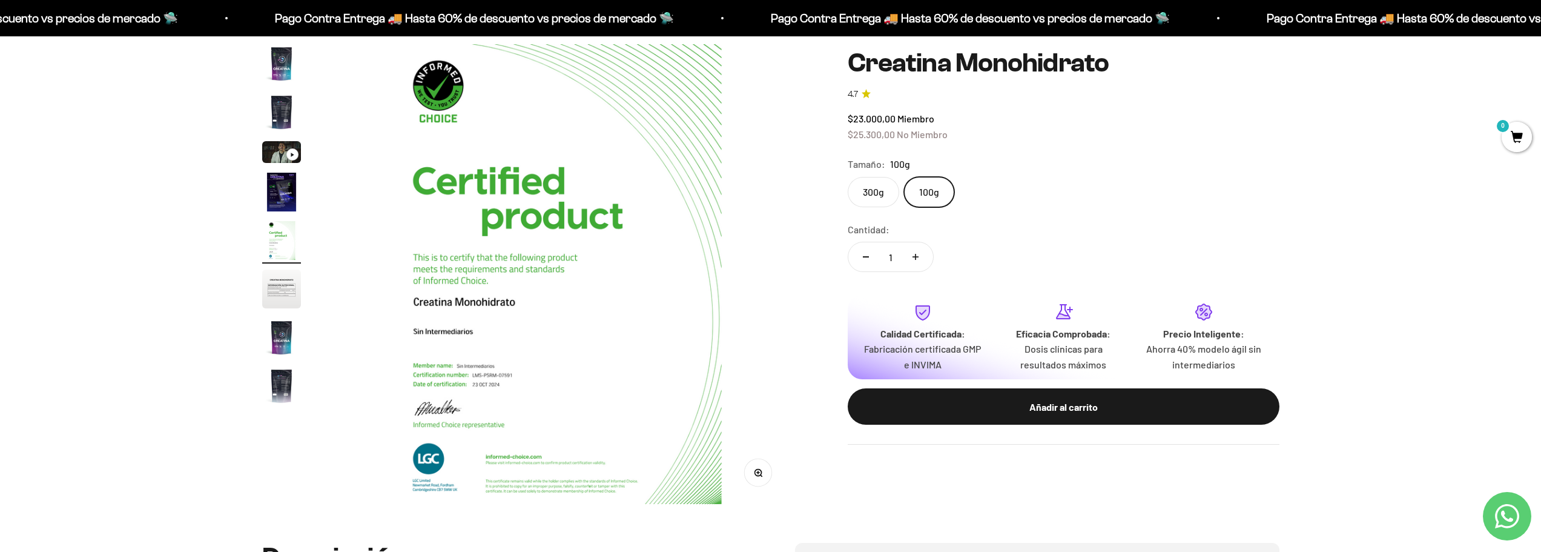
click at [280, 326] on img "Ir al artículo 7" at bounding box center [281, 337] width 39 height 39
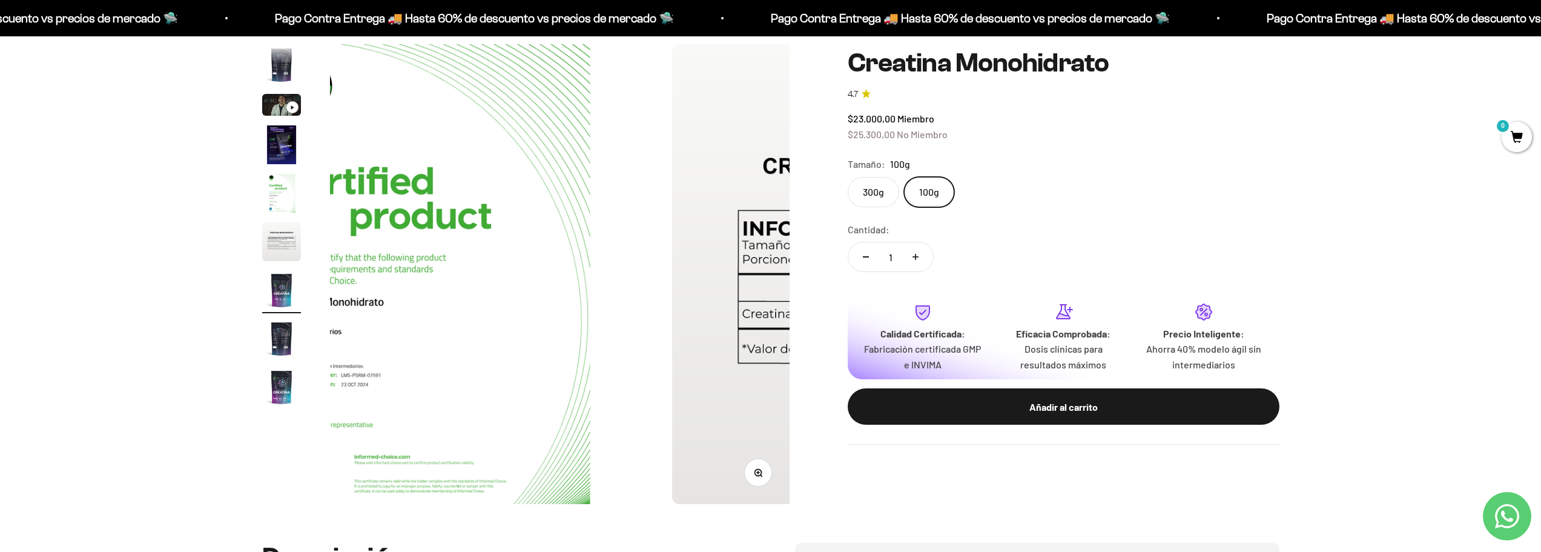
scroll to position [50, 0]
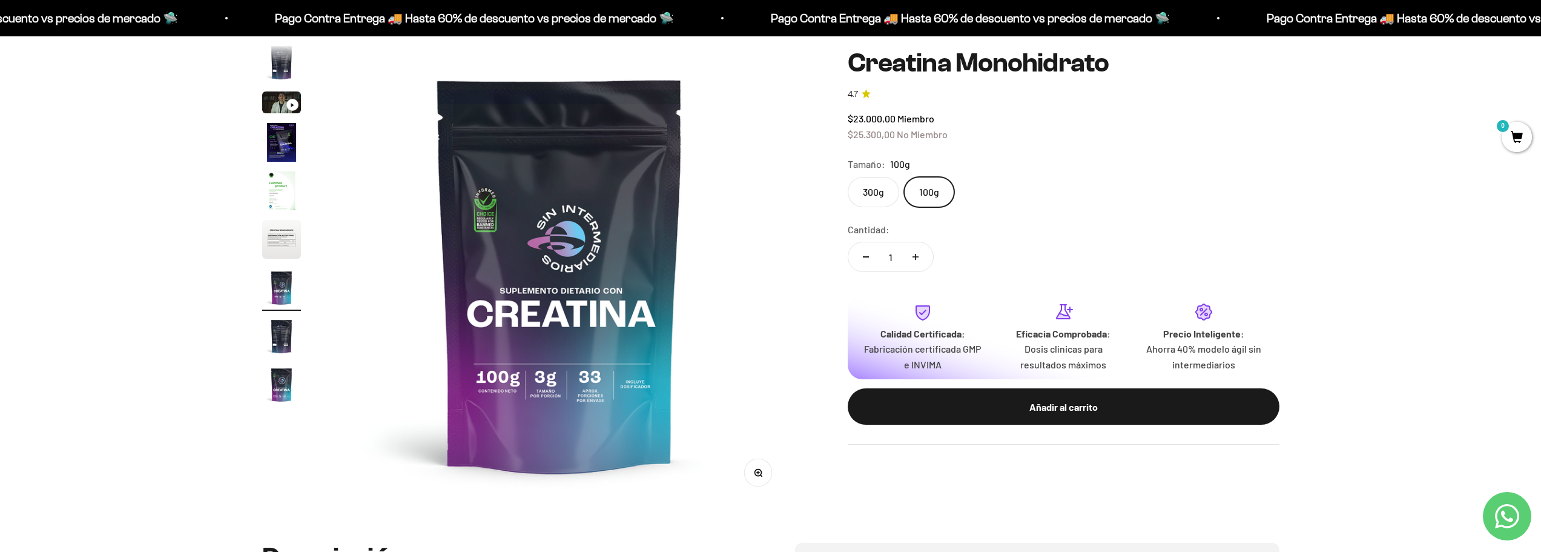
click at [294, 281] on img "Ir al artículo 7" at bounding box center [281, 287] width 39 height 39
click at [289, 249] on img "Ir al artículo 6" at bounding box center [281, 239] width 39 height 39
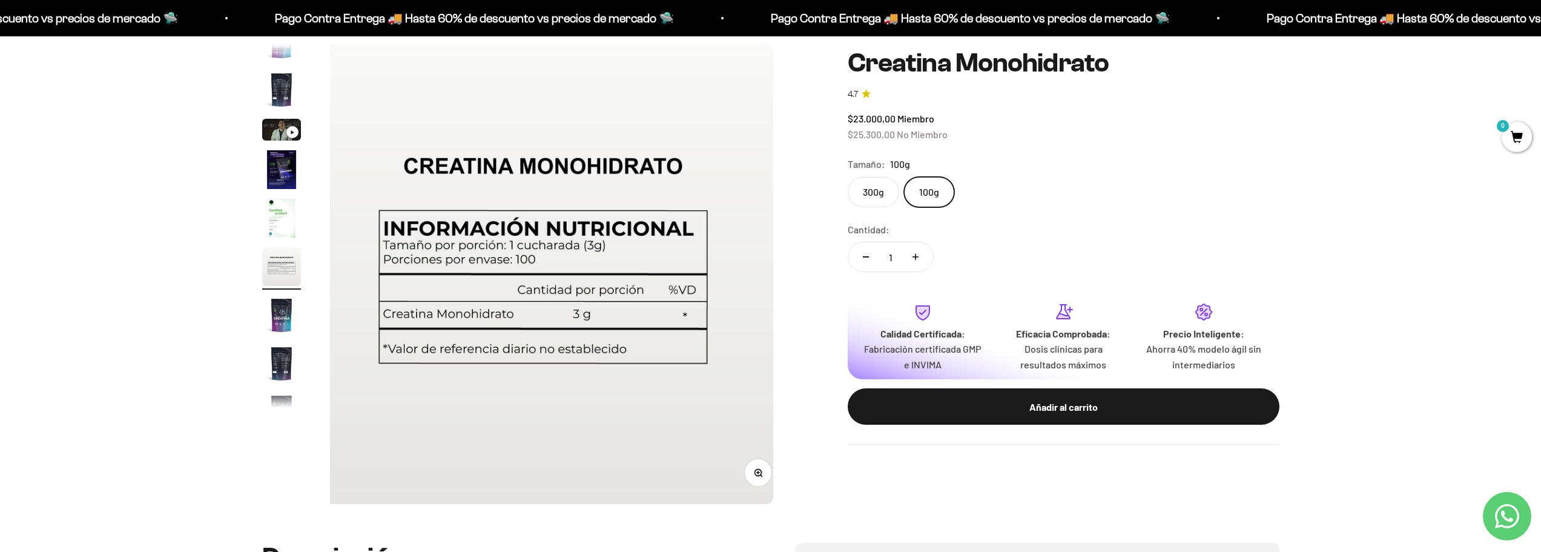
scroll to position [0, 2371]
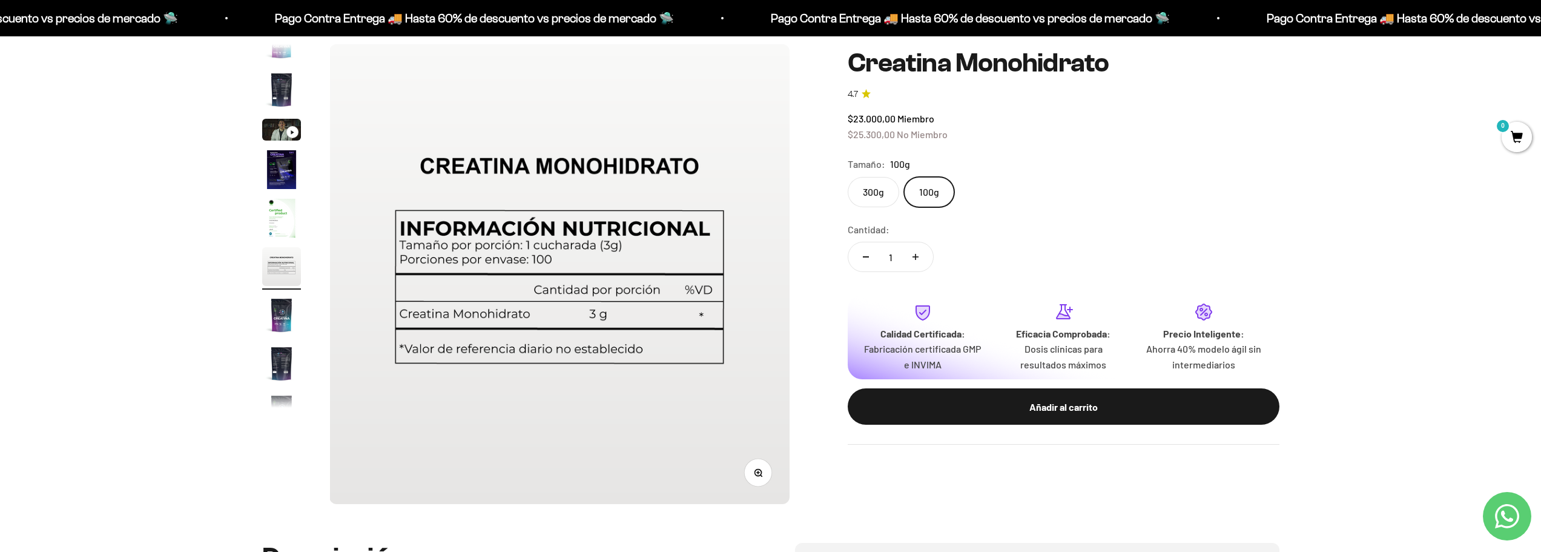
click at [288, 211] on img "Ir al artículo 5" at bounding box center [281, 218] width 39 height 39
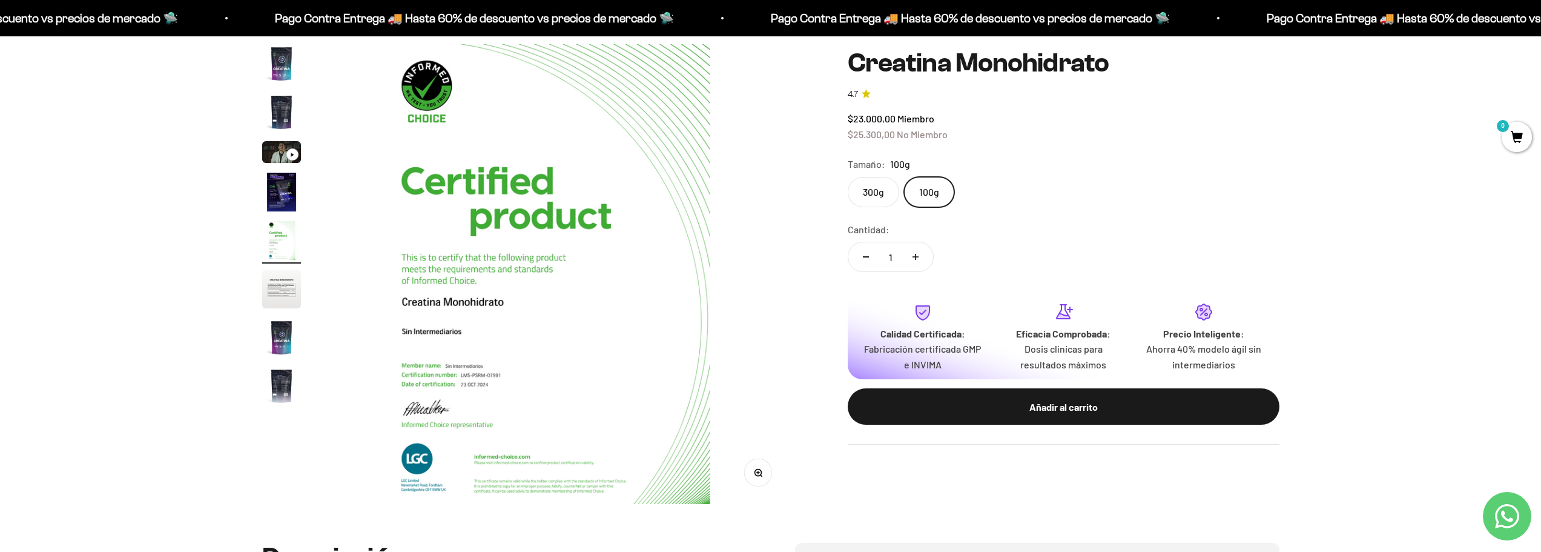
scroll to position [0, 1897]
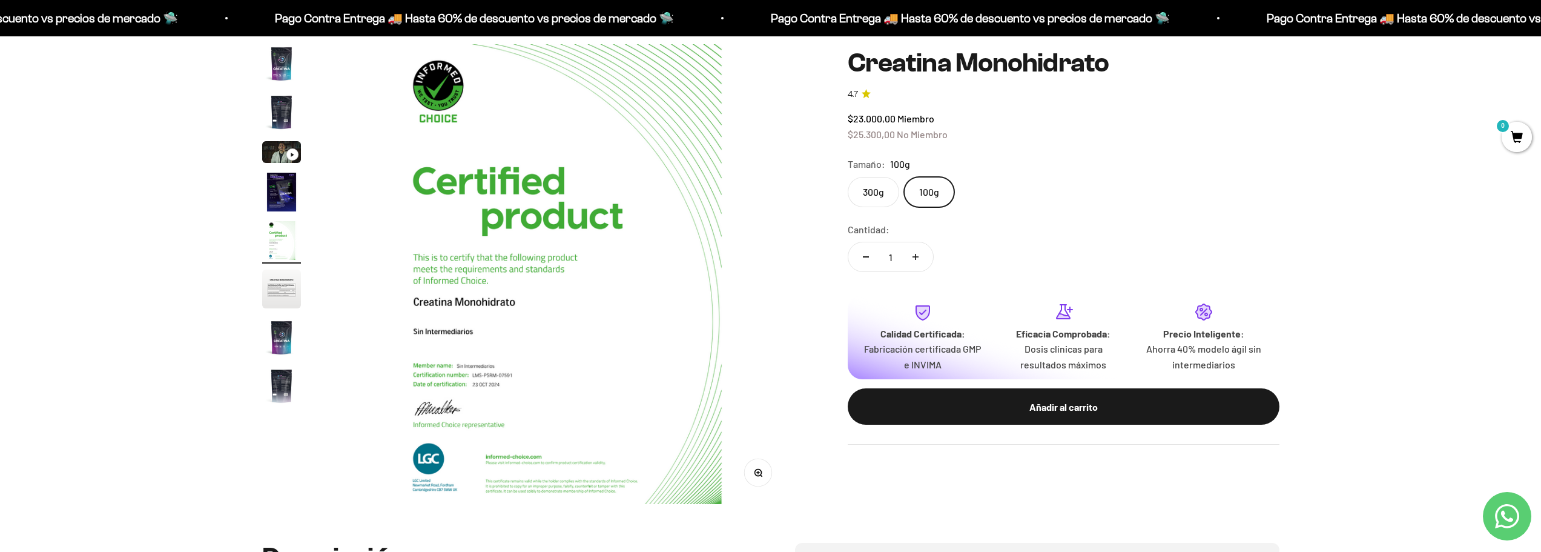
click at [280, 297] on img "Ir al artículo 6" at bounding box center [281, 288] width 39 height 39
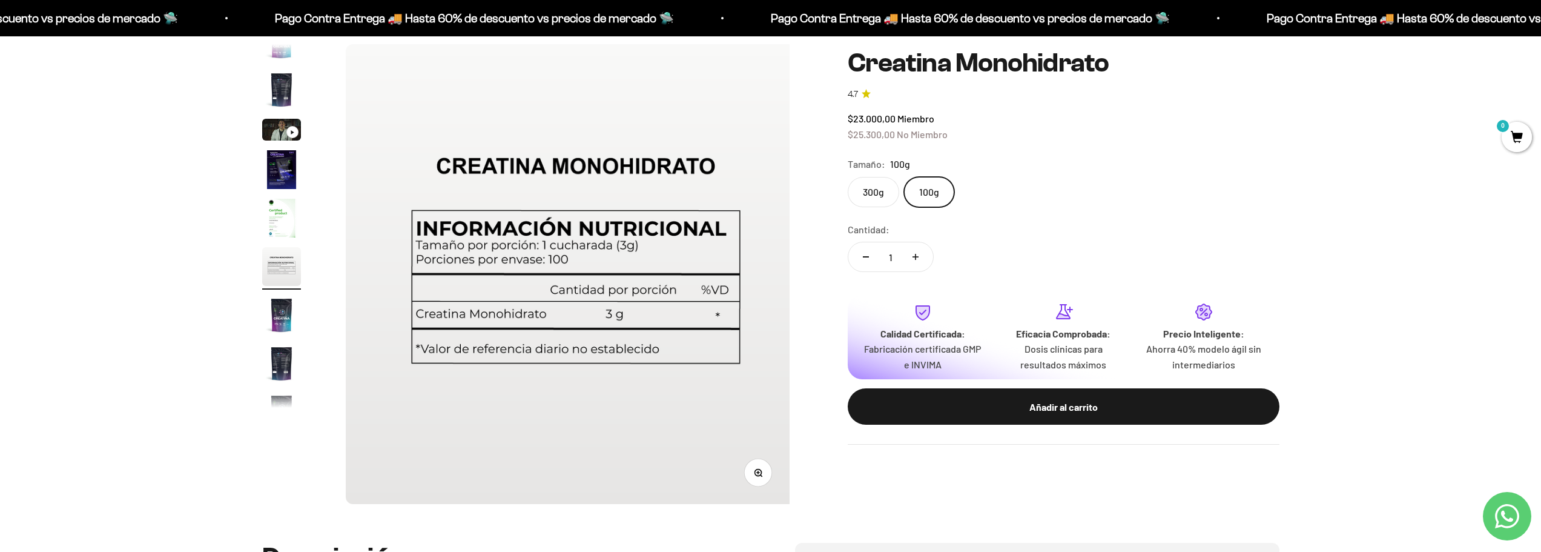
scroll to position [0, 2371]
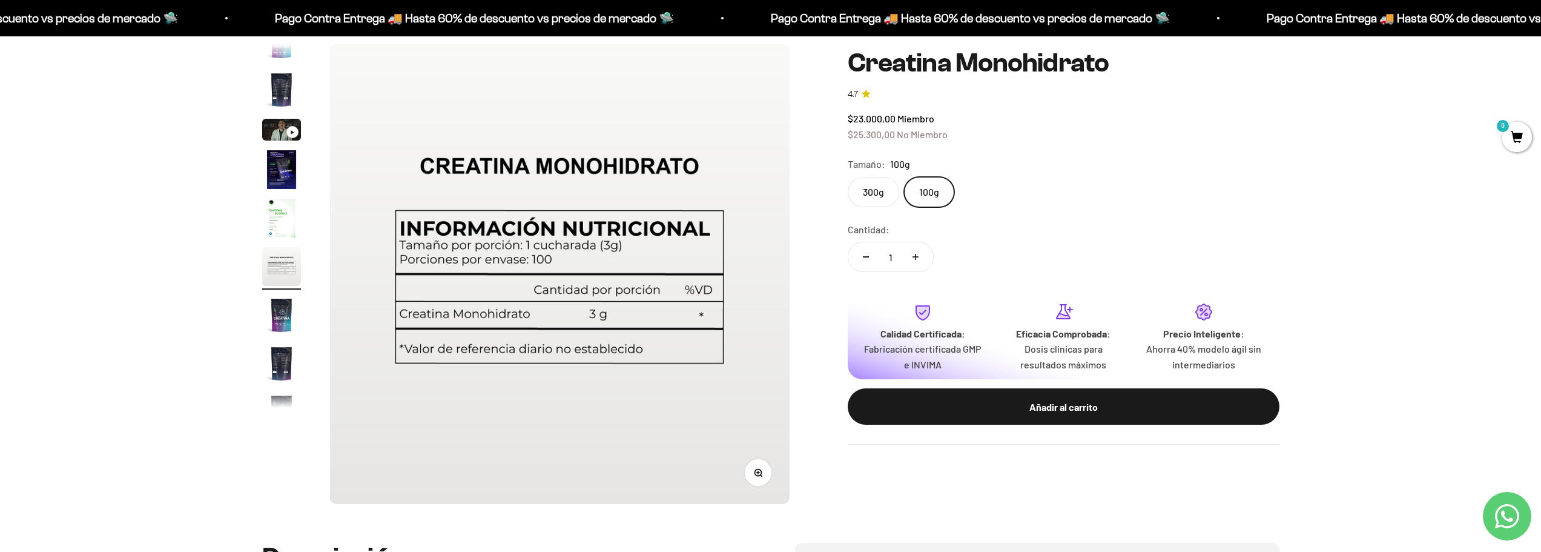
click at [278, 168] on img "Ir al artículo 4" at bounding box center [281, 169] width 39 height 39
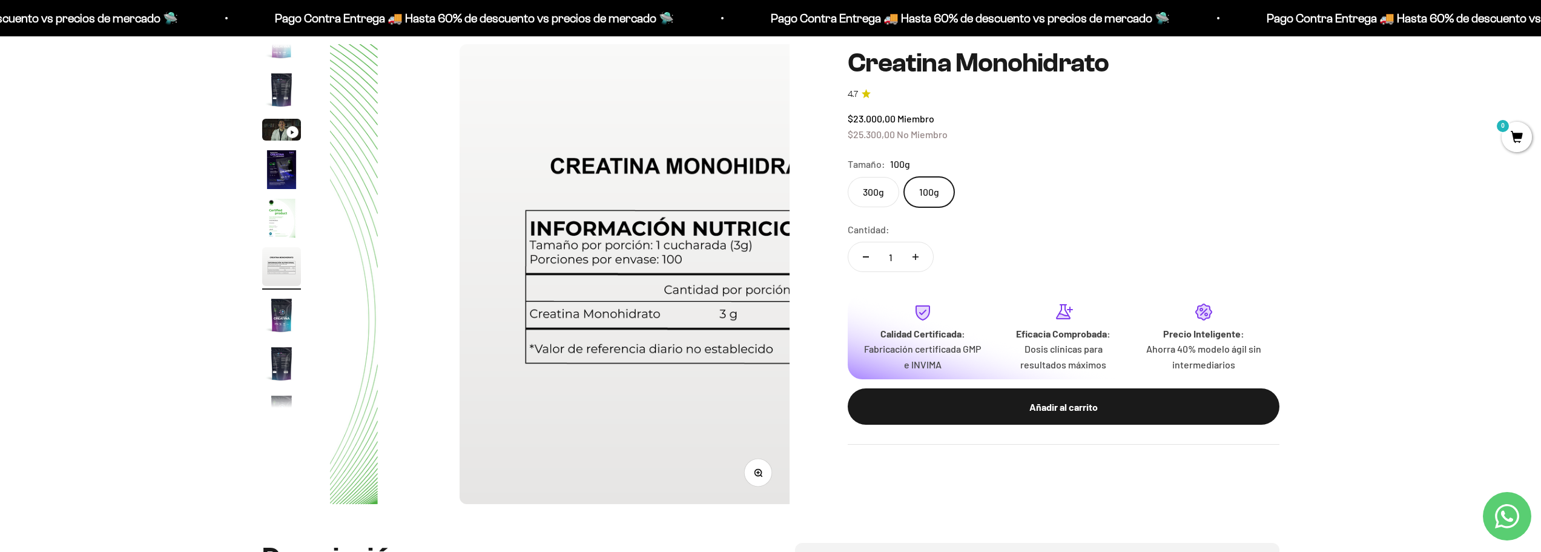
scroll to position [0, 0]
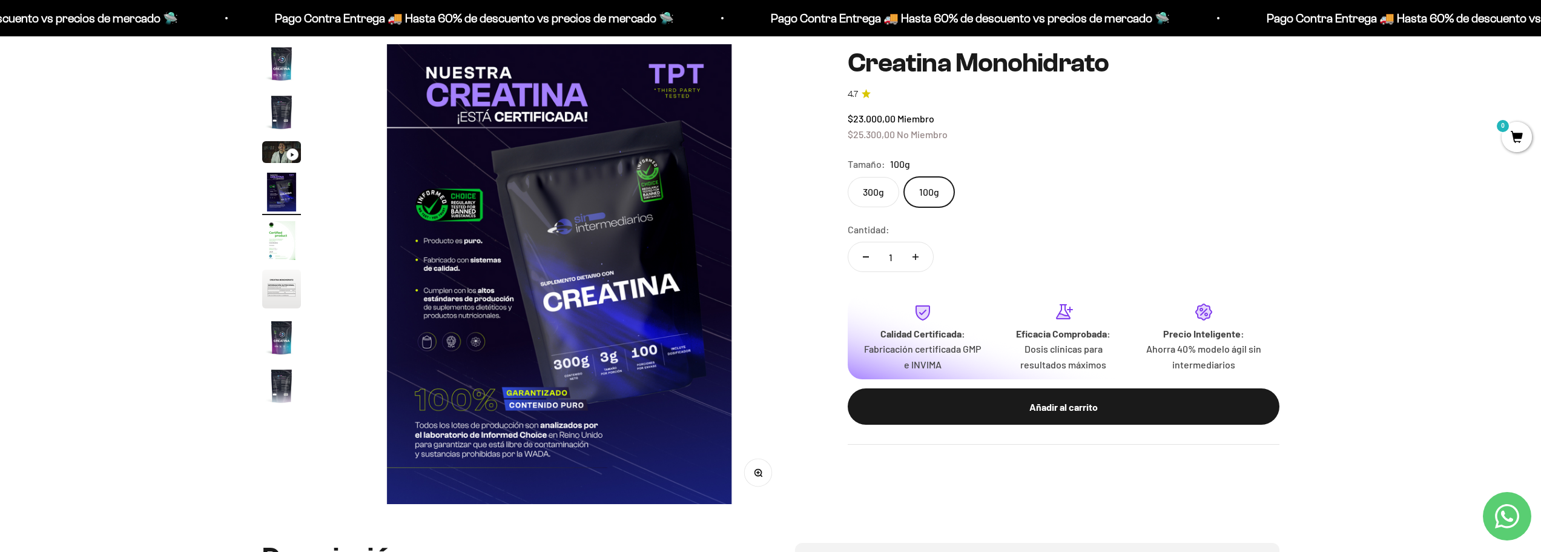
click at [275, 149] on img "Ir al artículo 3" at bounding box center [281, 152] width 39 height 22
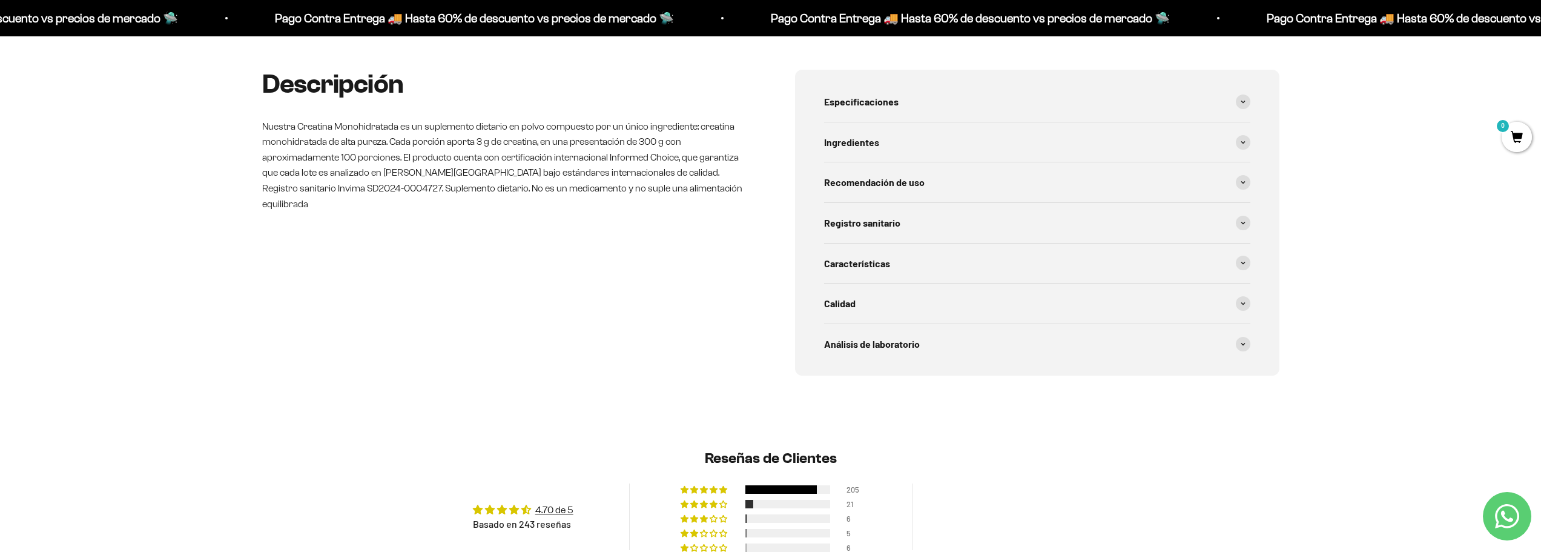
scroll to position [545, 0]
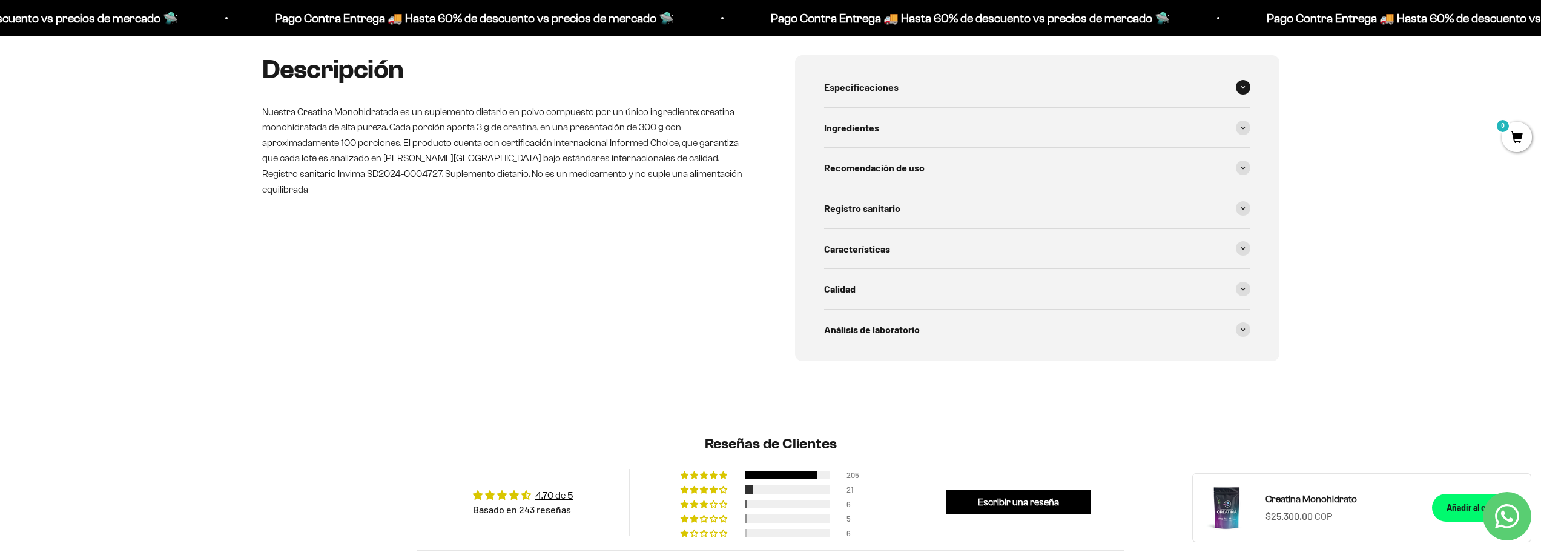
click at [895, 81] on span "Especificaciones" at bounding box center [861, 87] width 74 height 16
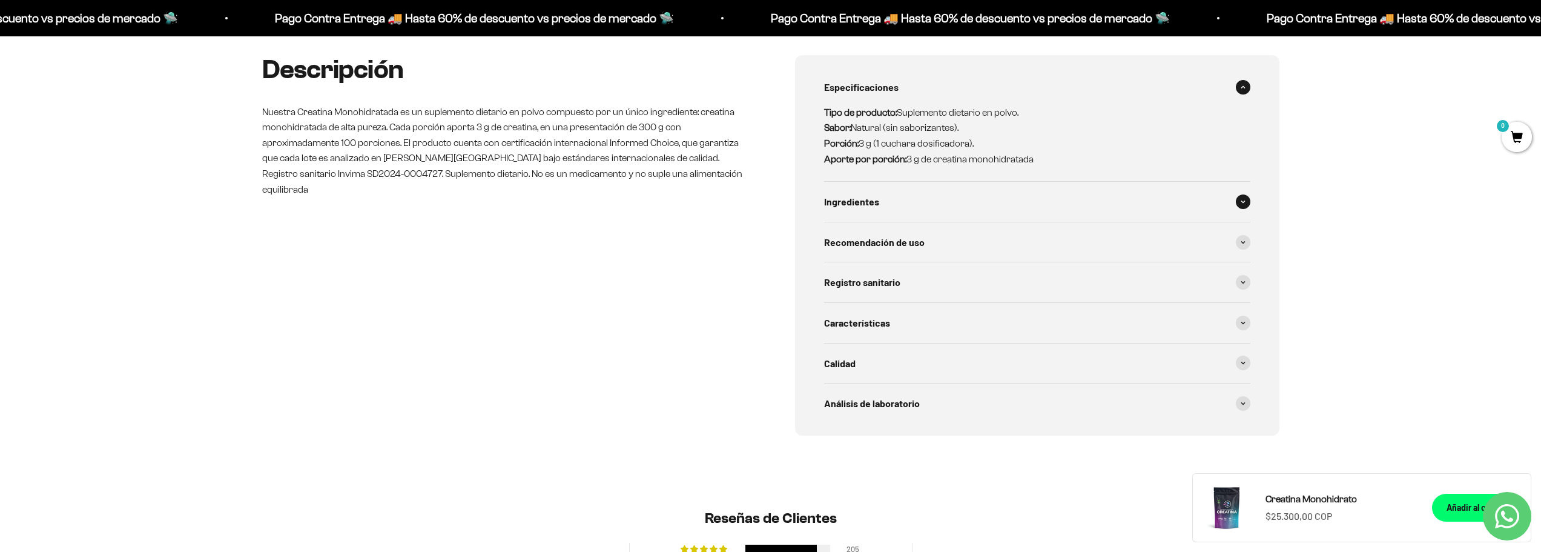
click at [906, 209] on div "Ingredientes" at bounding box center [1037, 202] width 426 height 40
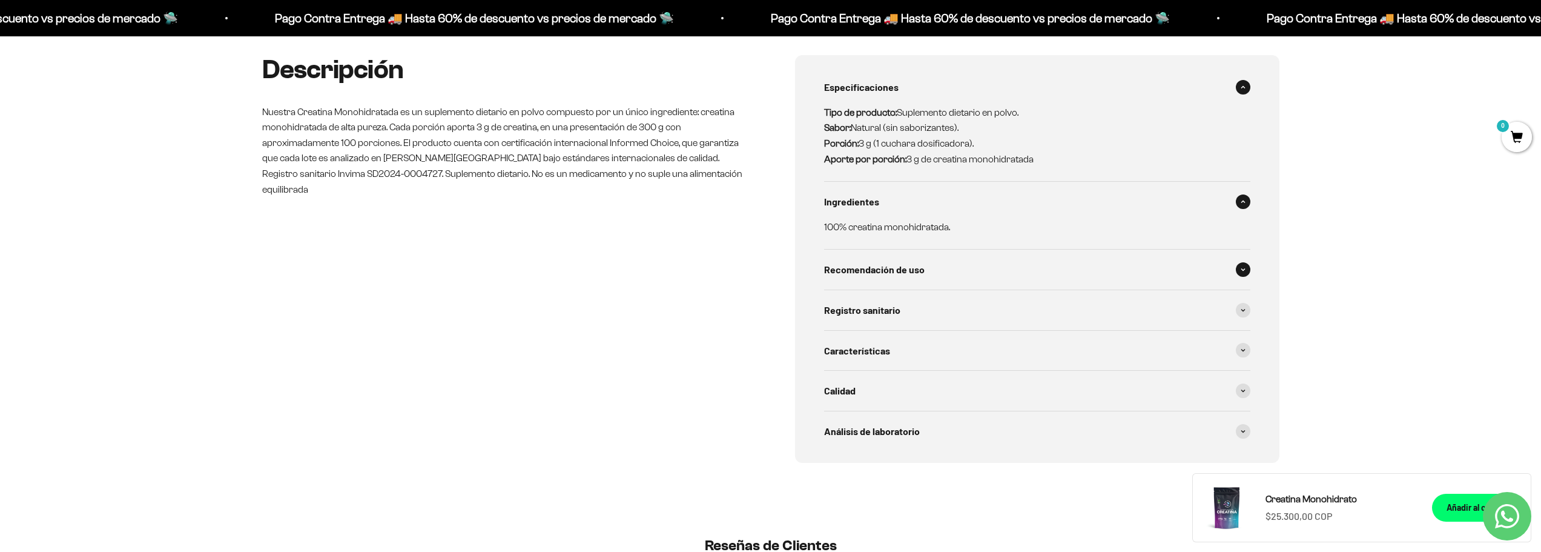
click at [902, 273] on span "Recomendación de uso" at bounding box center [874, 270] width 101 height 16
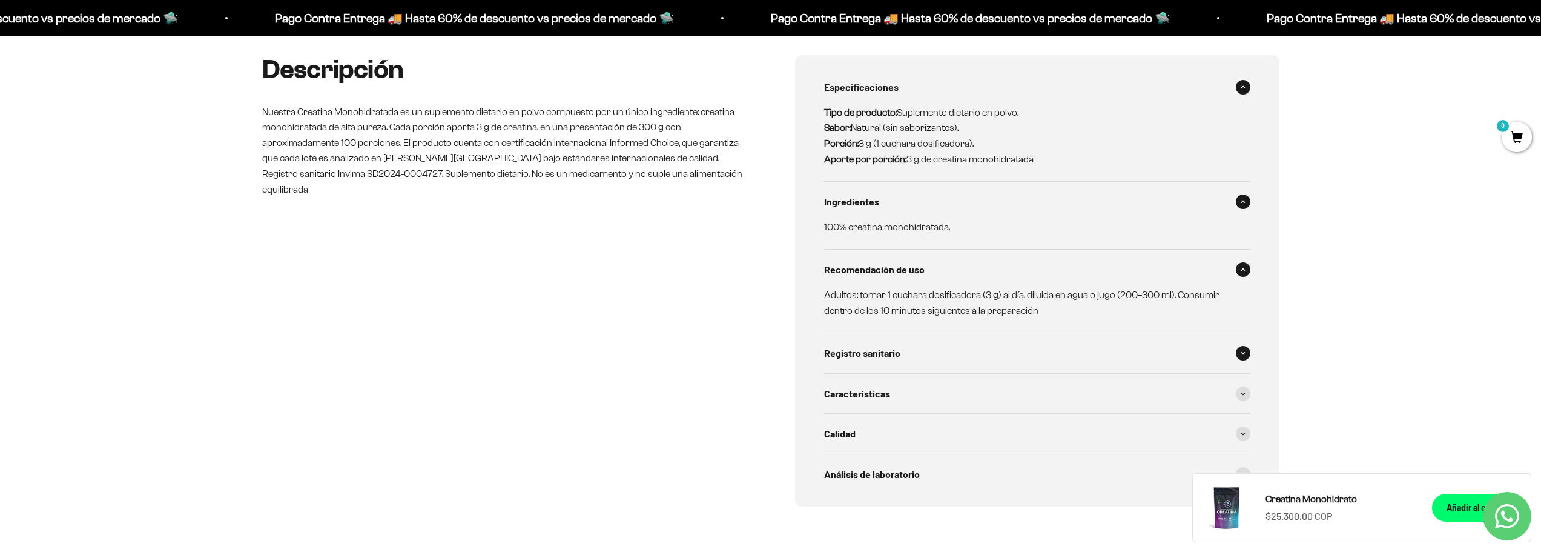
click at [919, 348] on div "Registro sanitario" at bounding box center [1037, 353] width 426 height 40
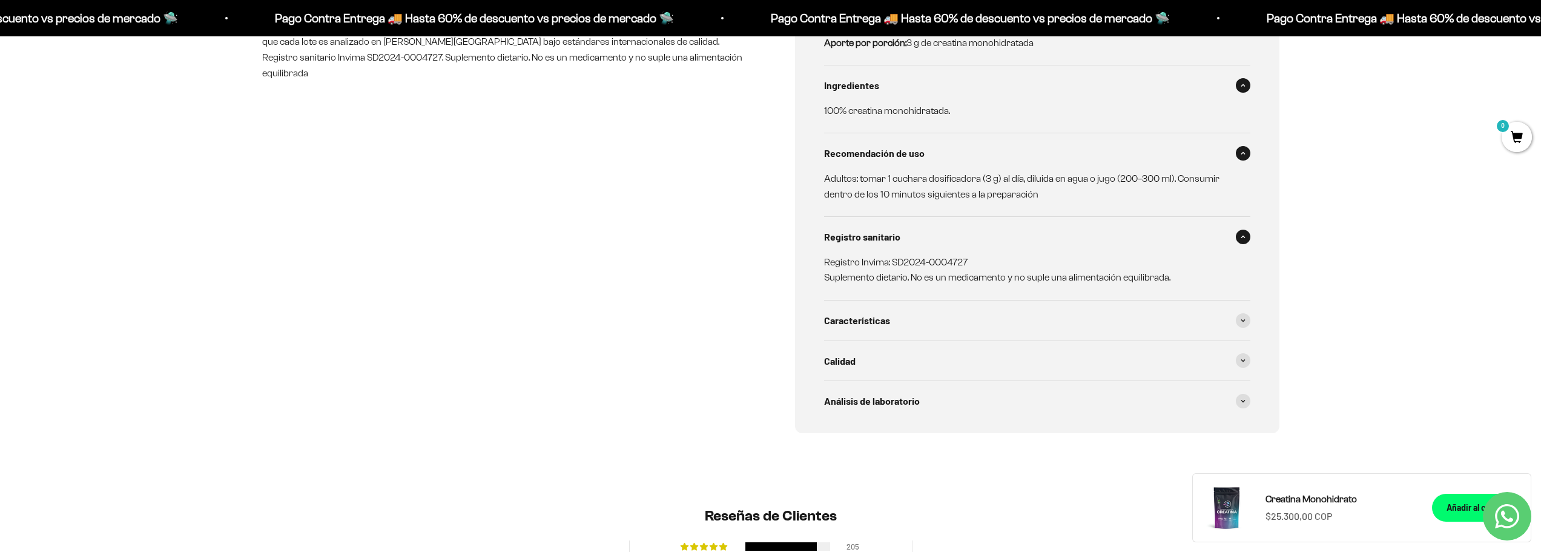
scroll to position [0, 0]
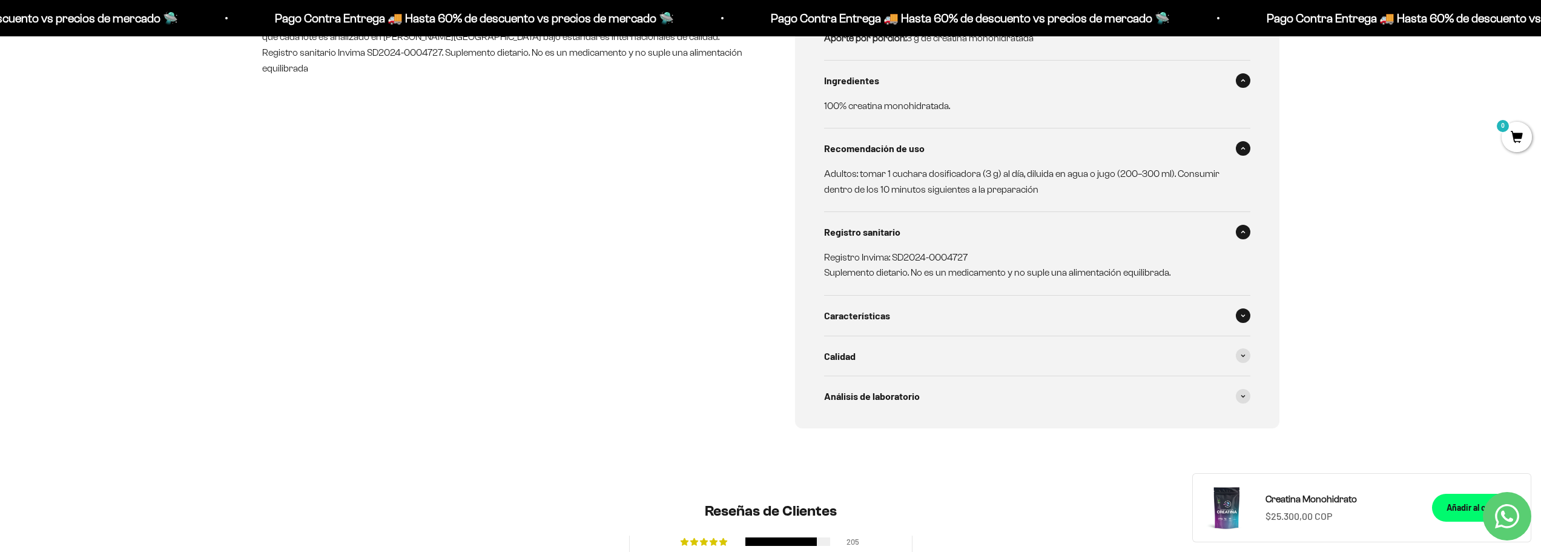
click at [912, 325] on div "Características" at bounding box center [1037, 315] width 426 height 40
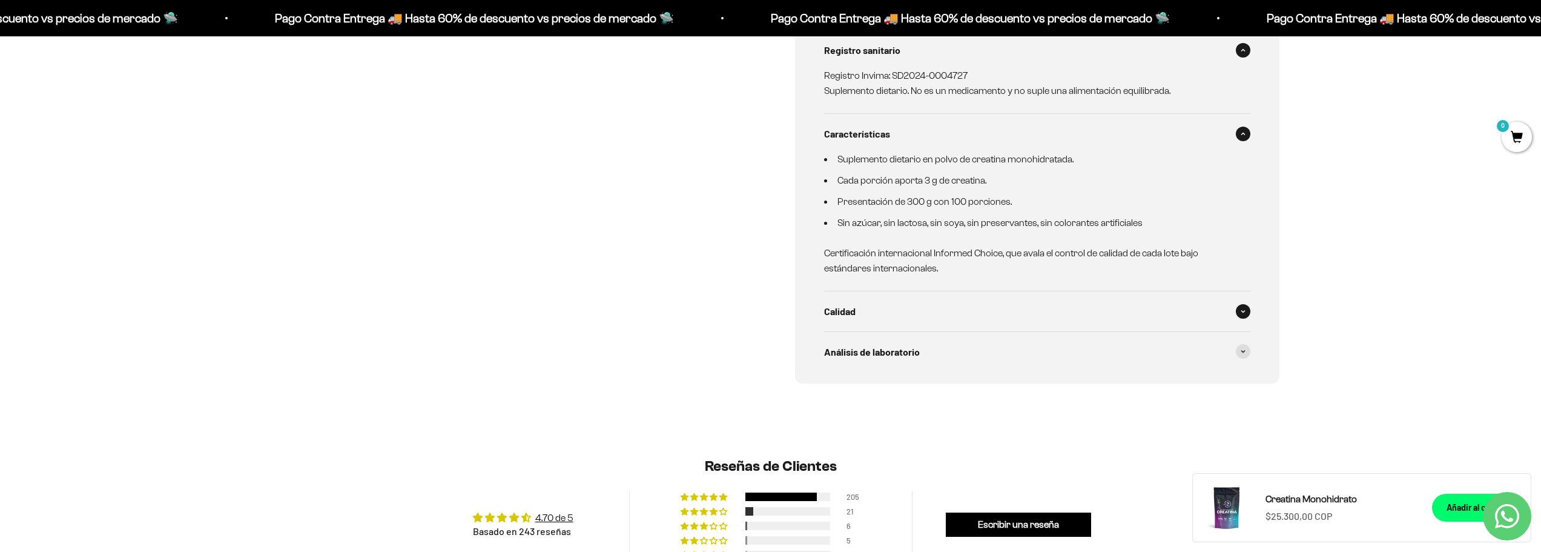
click at [952, 311] on div "Calidad" at bounding box center [1037, 311] width 426 height 40
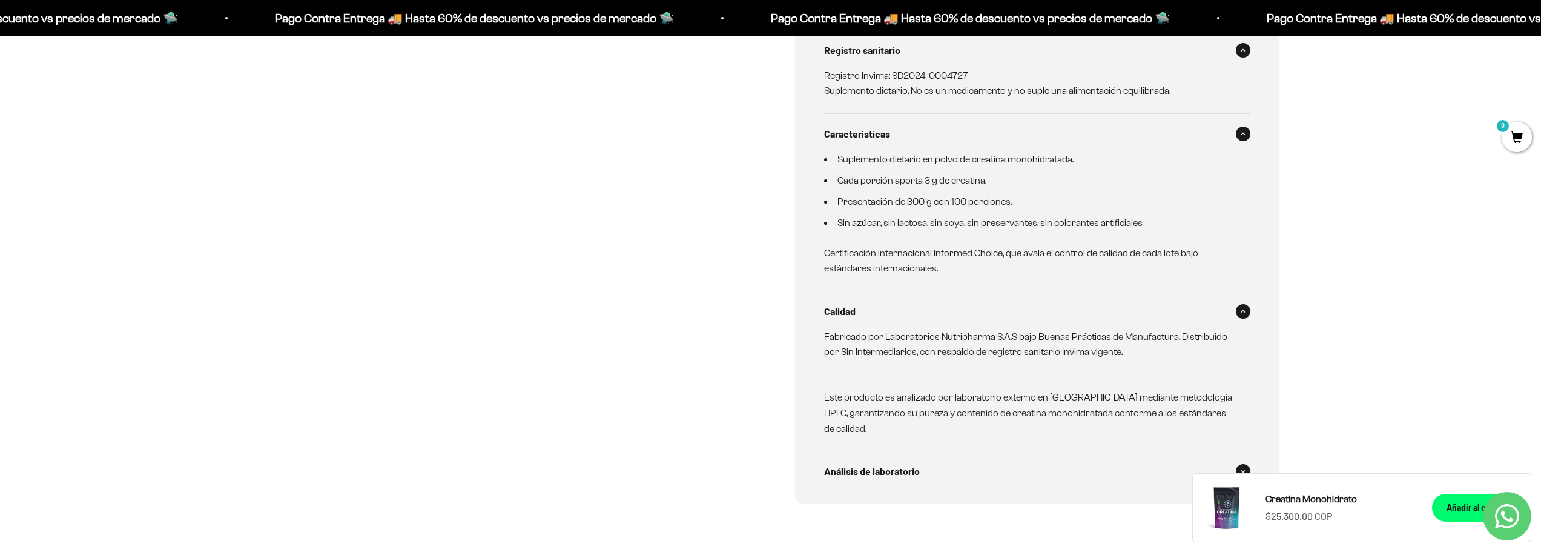
click at [946, 467] on div "Análisis de laboratorio" at bounding box center [1037, 471] width 426 height 40
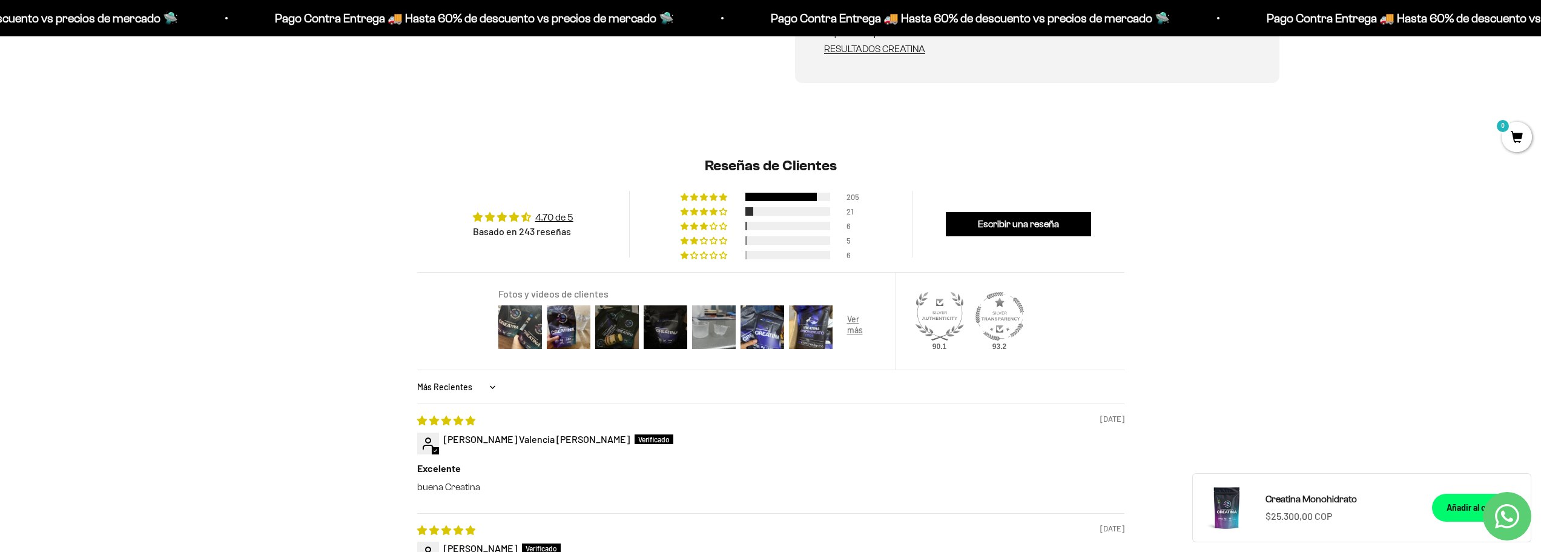
scroll to position [1453, 0]
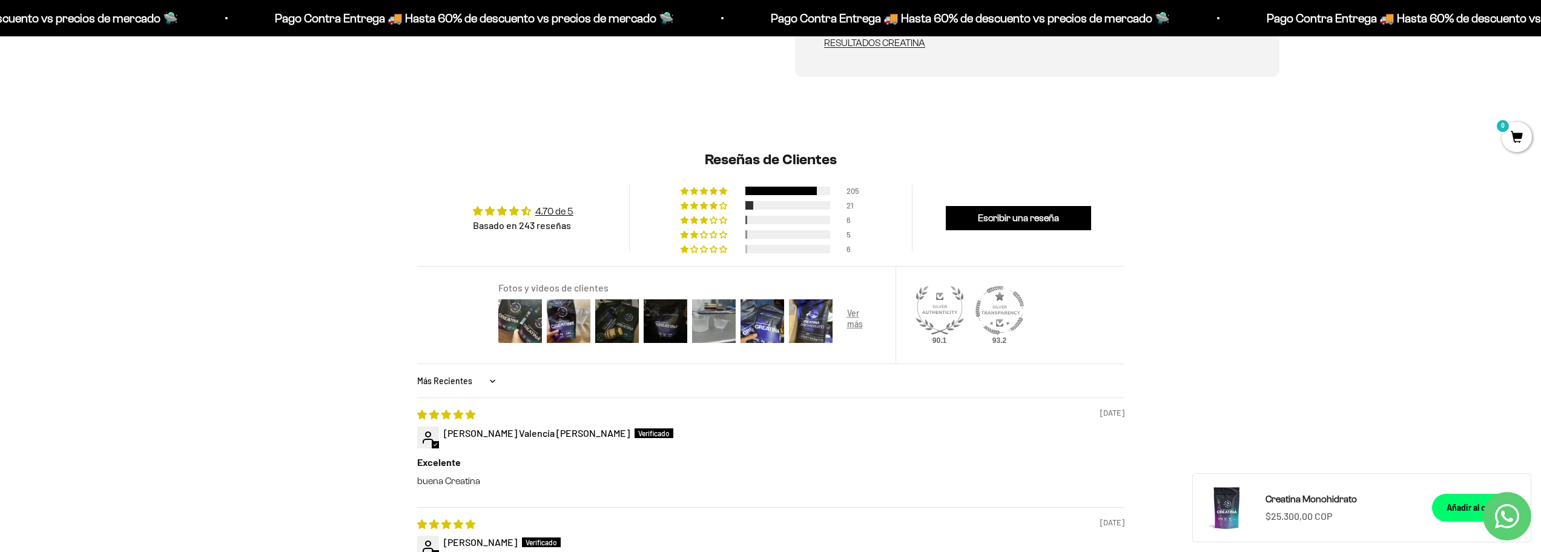
click at [706, 249] on span "2% (6) reviews with 1 star rating" at bounding box center [705, 248] width 10 height 7
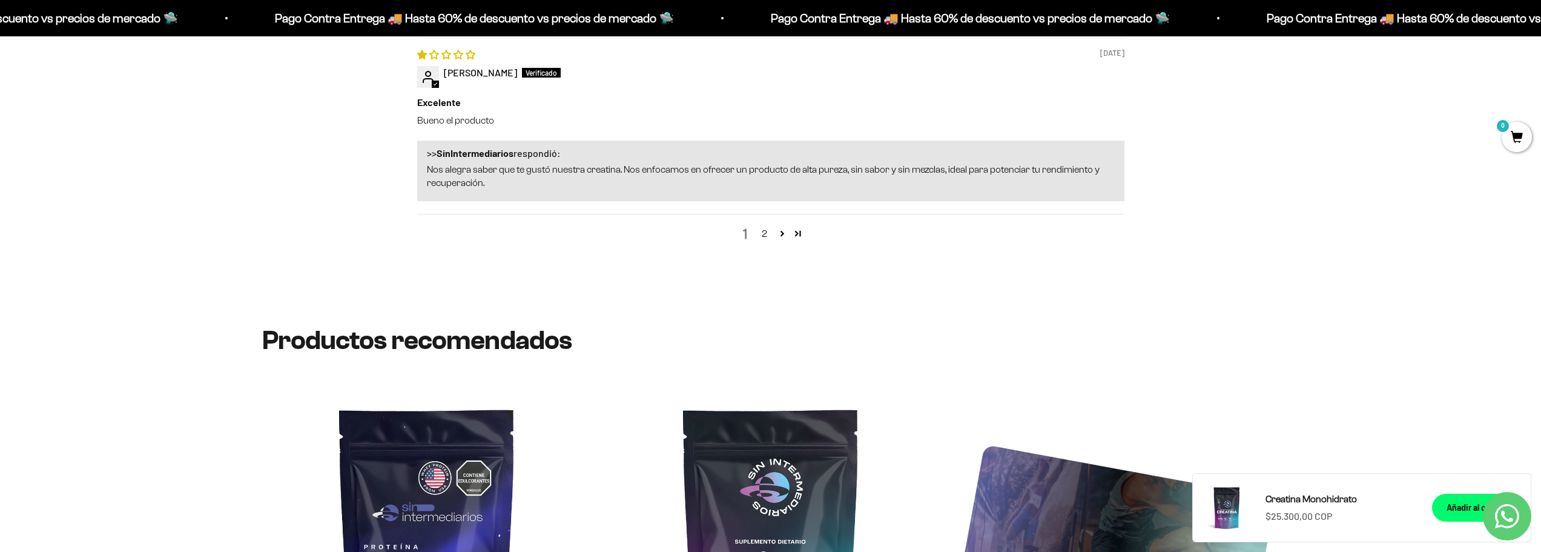
scroll to position [2299, 0]
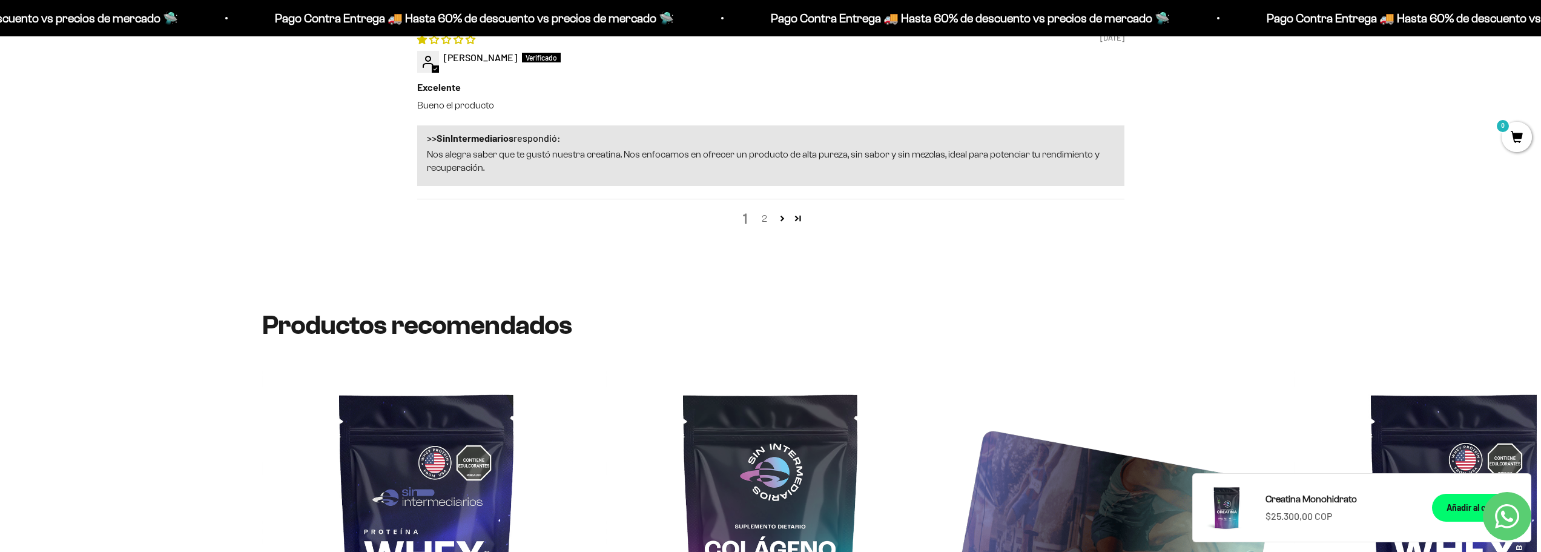
click at [771, 222] on link "2" at bounding box center [764, 218] width 19 height 15
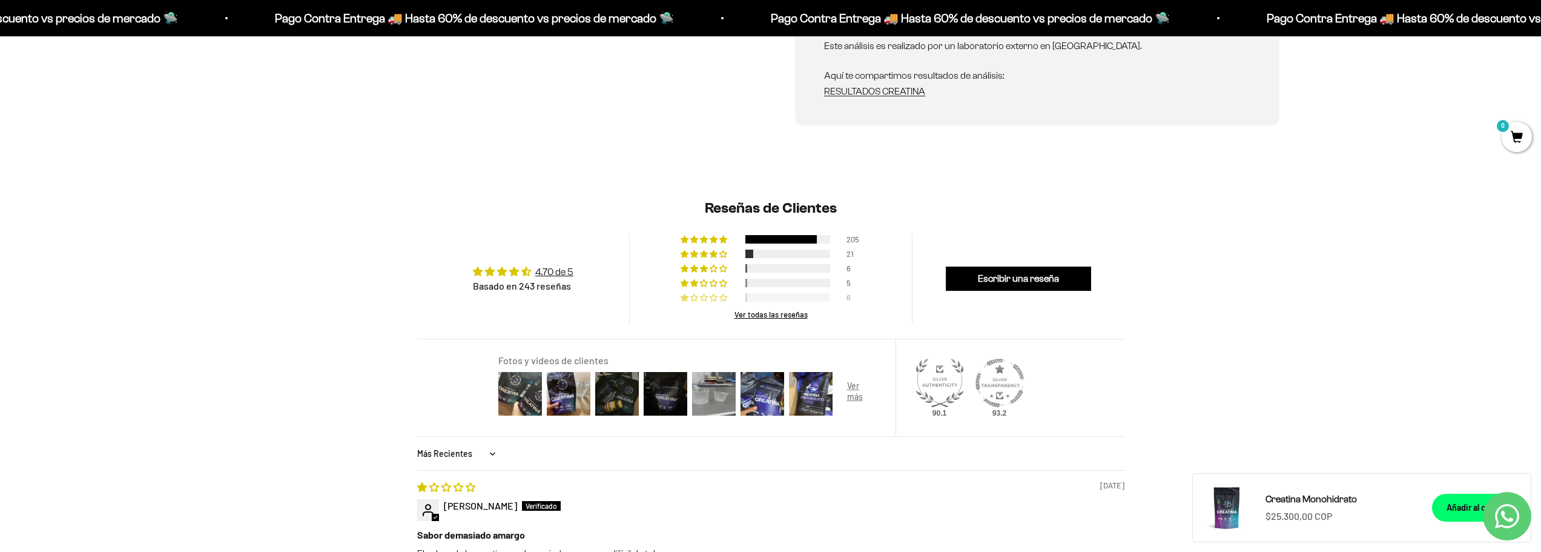
scroll to position [1390, 0]
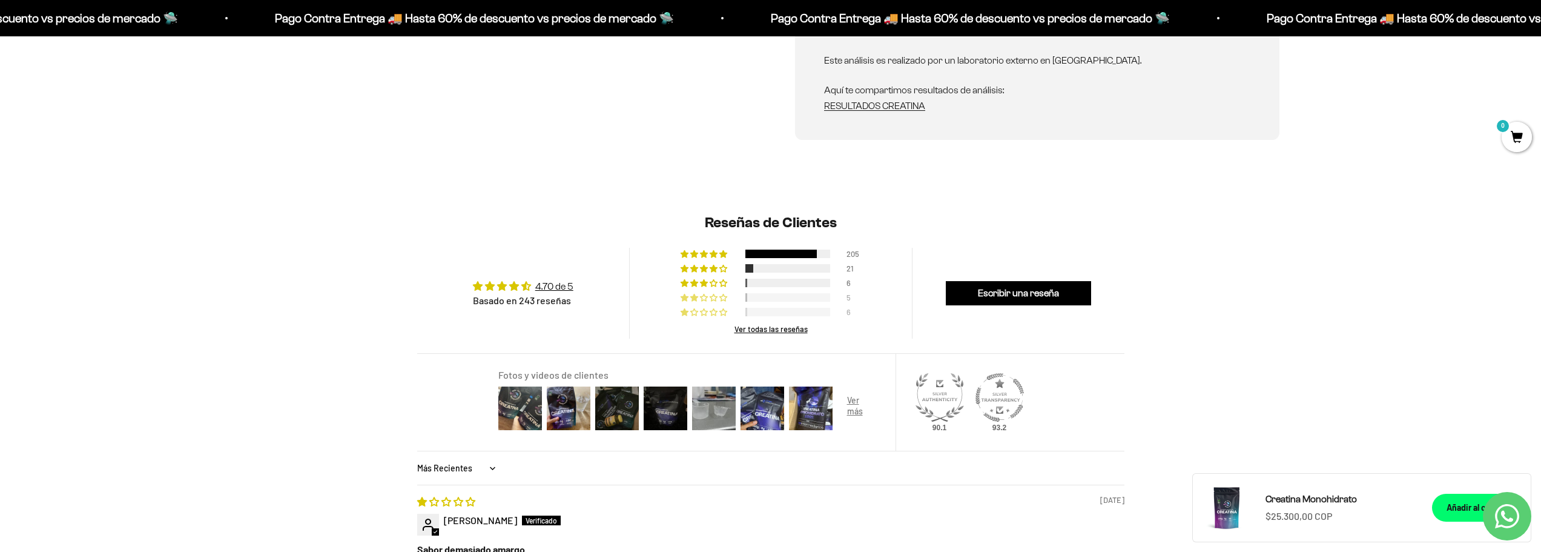
click at [718, 295] on span "2% (5) reviews with 2 star rating" at bounding box center [715, 297] width 10 height 7
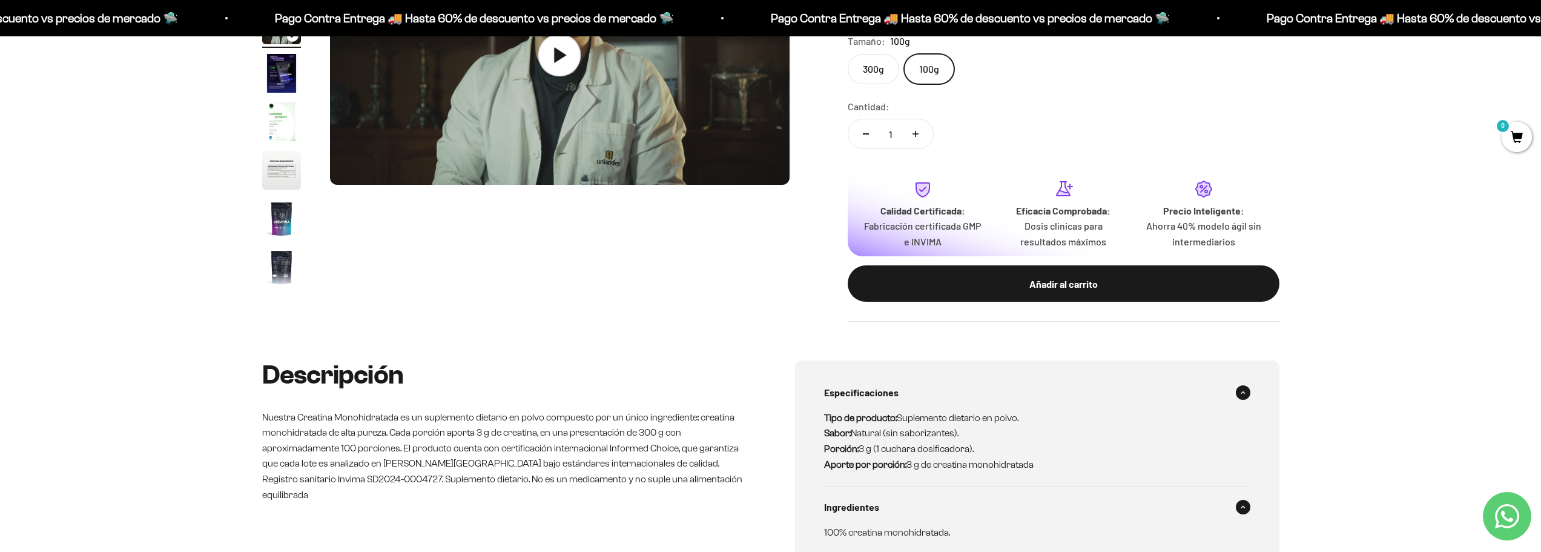
scroll to position [0, 0]
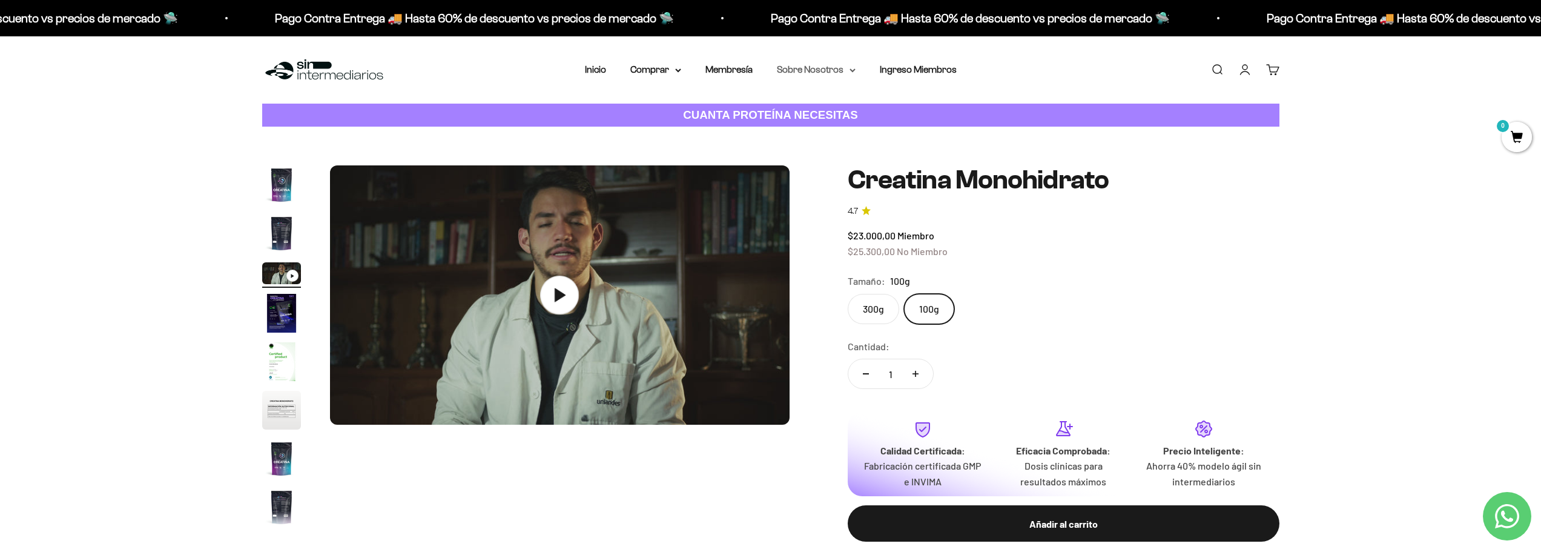
click at [804, 69] on summary "Sobre Nosotros" at bounding box center [816, 70] width 79 height 16
click at [743, 70] on link "Membresía" at bounding box center [728, 69] width 47 height 10
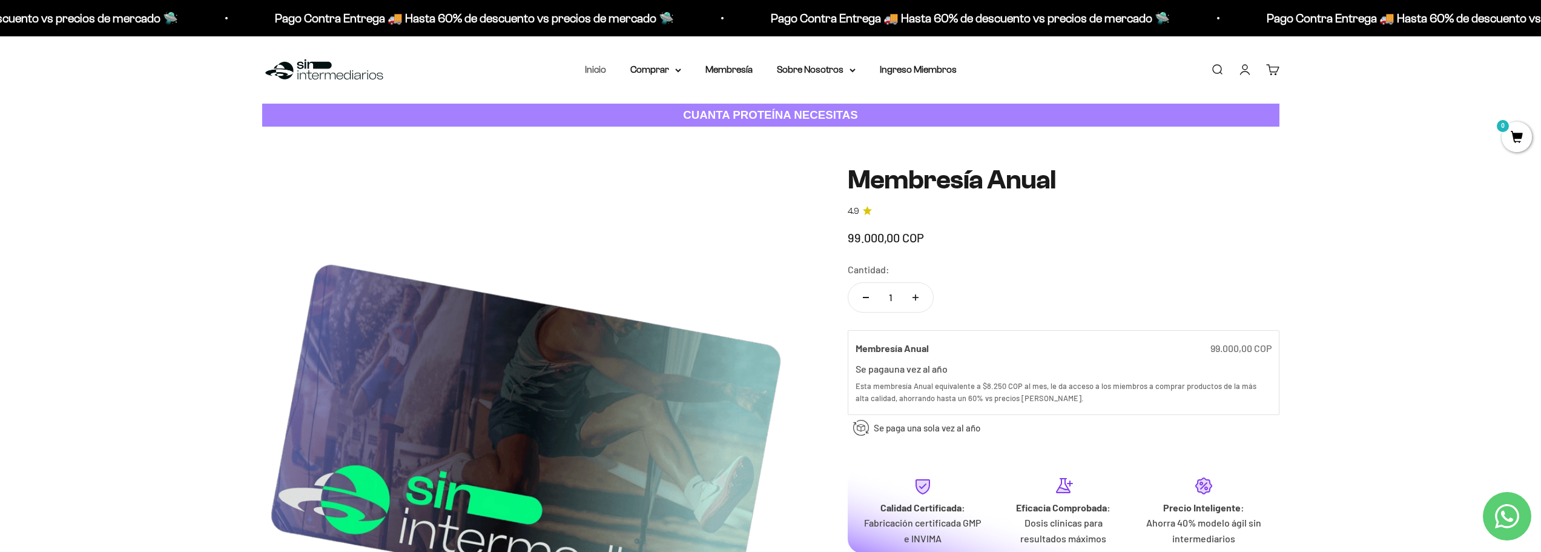
click at [604, 71] on link "Inicio" at bounding box center [595, 69] width 21 height 10
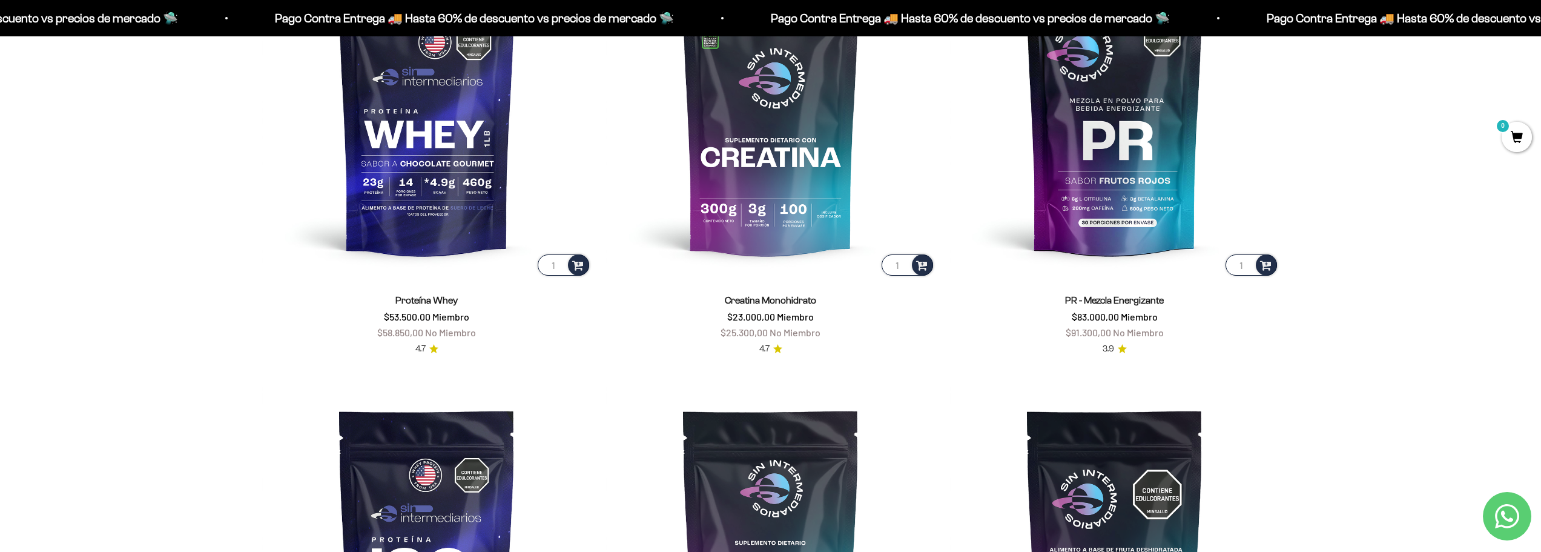
scroll to position [848, 0]
